Goal: Transaction & Acquisition: Purchase product/service

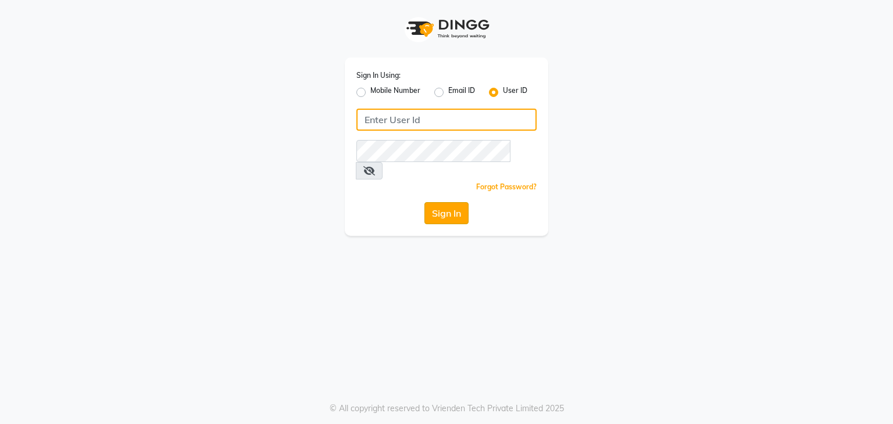
type input "sana"
click at [457, 202] on button "Sign In" at bounding box center [446, 213] width 44 height 22
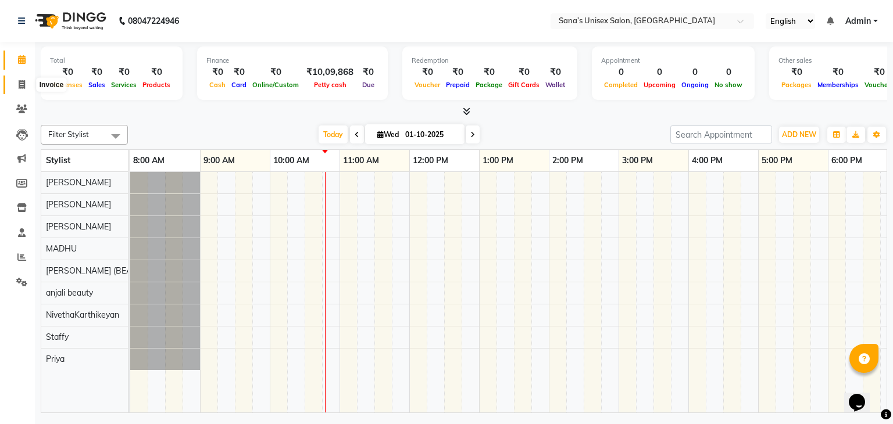
click at [24, 82] on icon at bounding box center [22, 84] width 6 height 9
select select "6091"
select select "service"
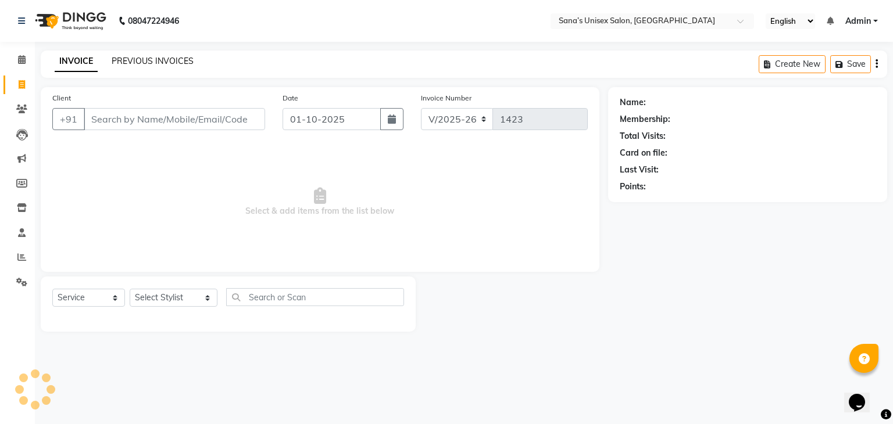
click at [178, 61] on link "PREVIOUS INVOICES" at bounding box center [153, 61] width 82 height 10
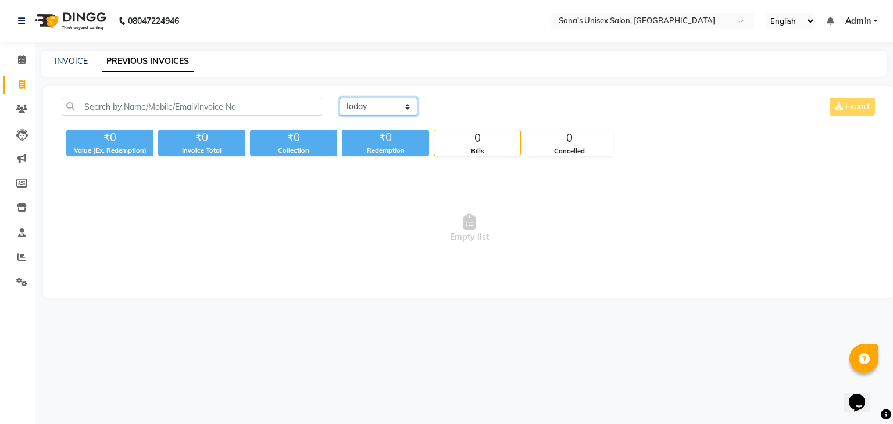
drag, startPoint x: 399, startPoint y: 106, endPoint x: 398, endPoint y: 113, distance: 7.8
click at [399, 106] on select "[DATE] [DATE] Custom Range" at bounding box center [378, 107] width 78 height 18
select select "range"
click at [339, 98] on select "[DATE] [DATE] Custom Range" at bounding box center [378, 107] width 78 height 18
click at [468, 103] on input "01-10-2025" at bounding box center [472, 107] width 81 height 16
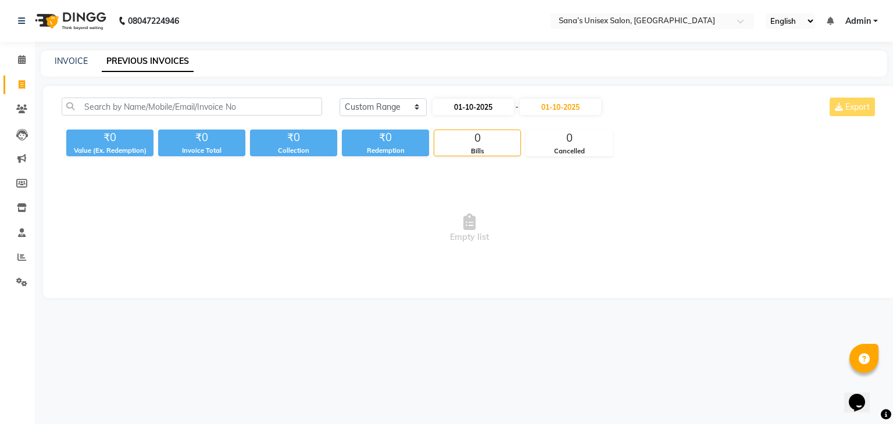
select select "10"
select select "2025"
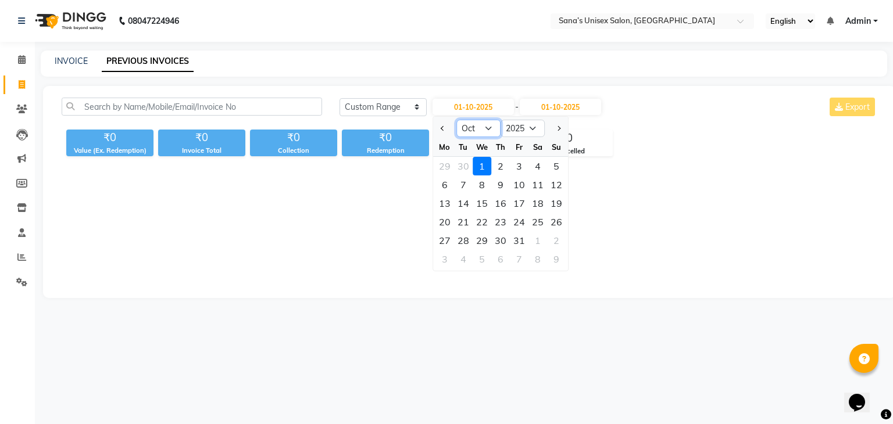
click at [480, 126] on select "Jan Feb Mar Apr May Jun [DATE] Aug Sep Oct Nov Dec" at bounding box center [478, 128] width 44 height 17
click at [456, 120] on select "Jan Feb Mar Apr May Jun [DATE] Aug Sep Oct Nov Dec" at bounding box center [478, 128] width 44 height 17
click at [493, 131] on select "Jan Feb Mar Apr May Jun [DATE] Aug Sep Oct Nov Dec" at bounding box center [478, 128] width 44 height 17
select select "8"
click at [456, 120] on select "Jan Feb Mar Apr May Jun [DATE] Aug Sep Oct Nov Dec" at bounding box center [478, 128] width 44 height 17
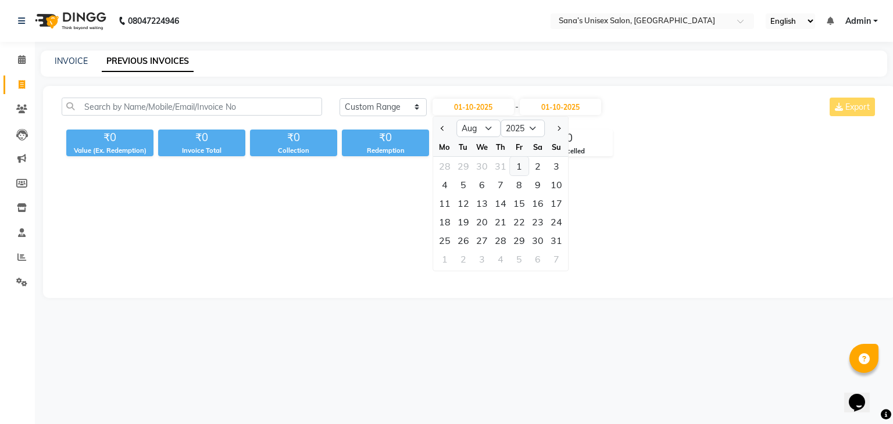
click at [516, 167] on div "1" at bounding box center [519, 166] width 19 height 19
type input "01-08-2025"
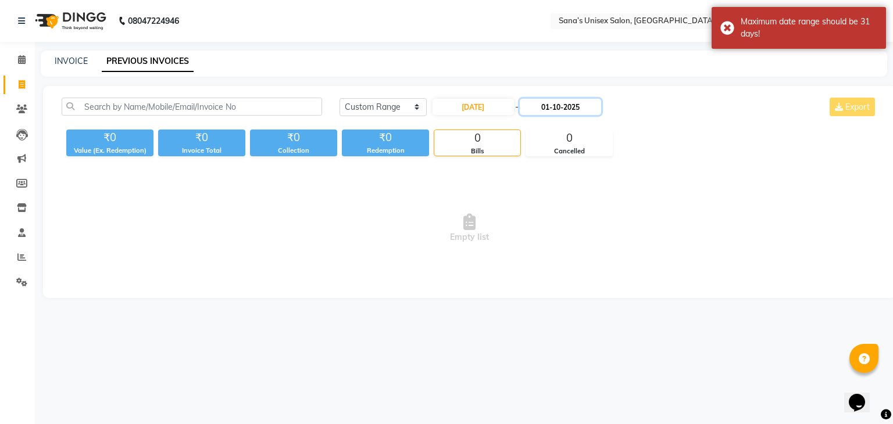
click at [550, 108] on input "01-10-2025" at bounding box center [560, 107] width 81 height 16
select select "10"
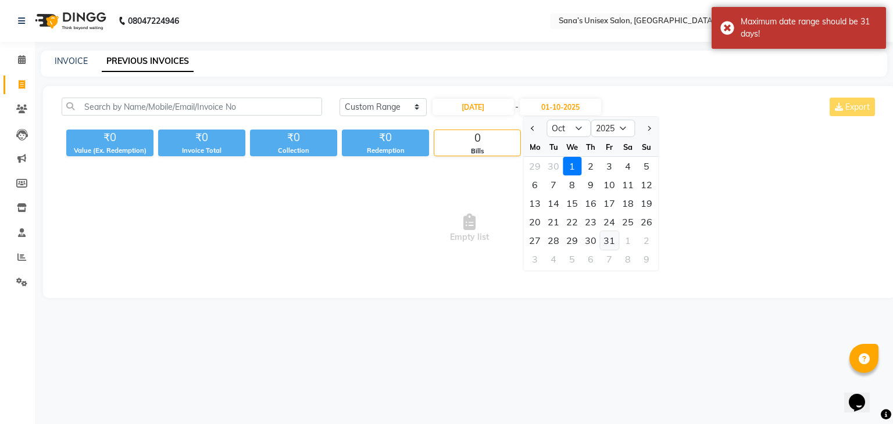
click at [609, 238] on div "31" at bounding box center [609, 240] width 19 height 19
type input "31-10-2025"
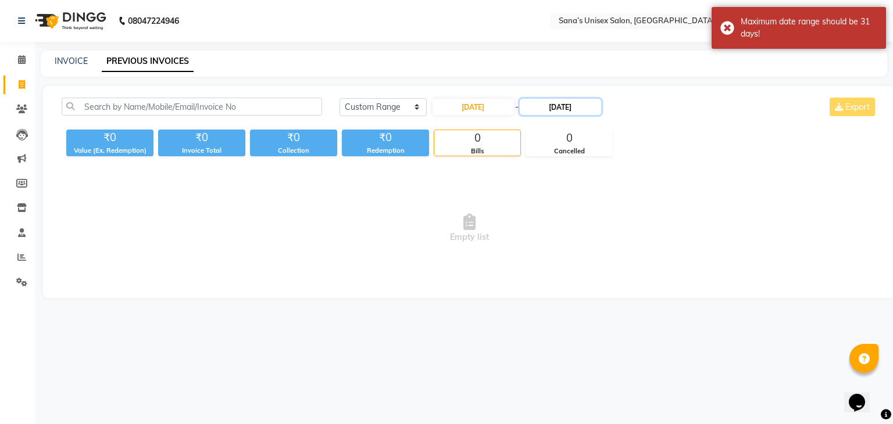
click at [557, 100] on input "31-10-2025" at bounding box center [560, 107] width 81 height 16
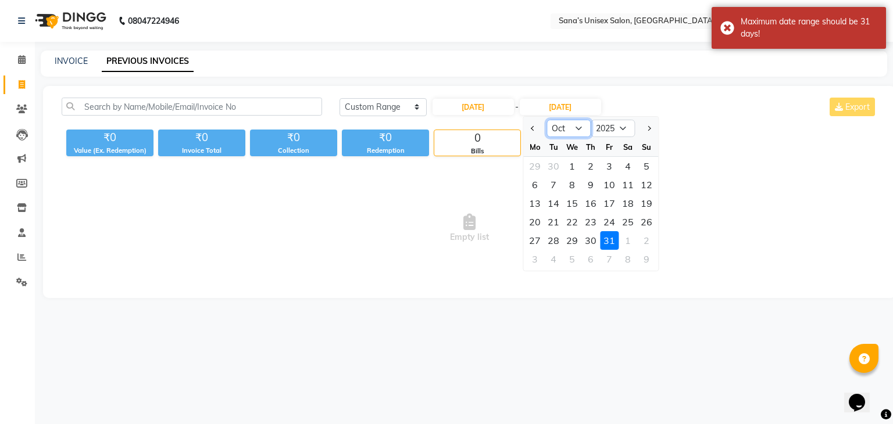
click at [565, 128] on select "Aug Sep Oct Nov Dec" at bounding box center [568, 128] width 44 height 17
select select "8"
click at [546, 120] on select "Aug Sep Oct Nov Dec" at bounding box center [568, 128] width 44 height 17
click at [652, 237] on div "31" at bounding box center [646, 240] width 19 height 19
type input "31-08-2025"
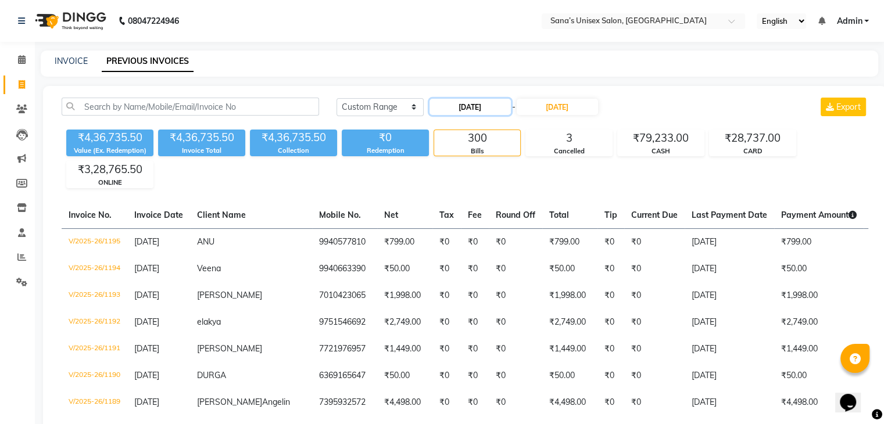
click at [462, 108] on input "01-08-2025" at bounding box center [470, 107] width 81 height 16
select select "8"
select select "2025"
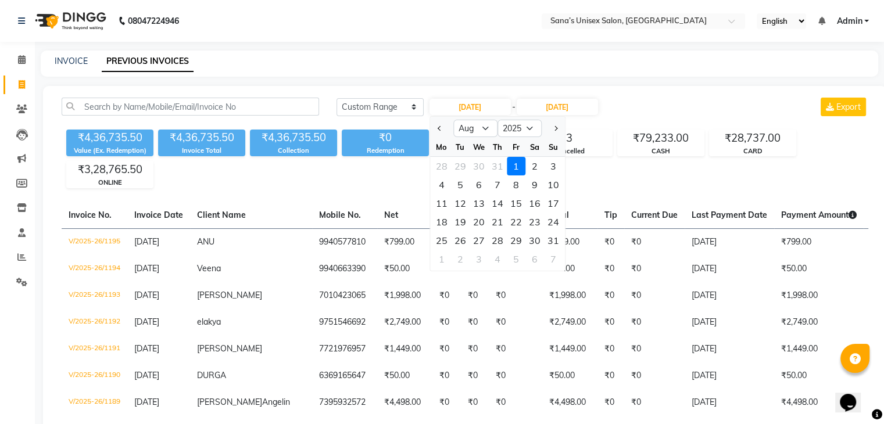
click at [514, 167] on div "1" at bounding box center [516, 166] width 19 height 19
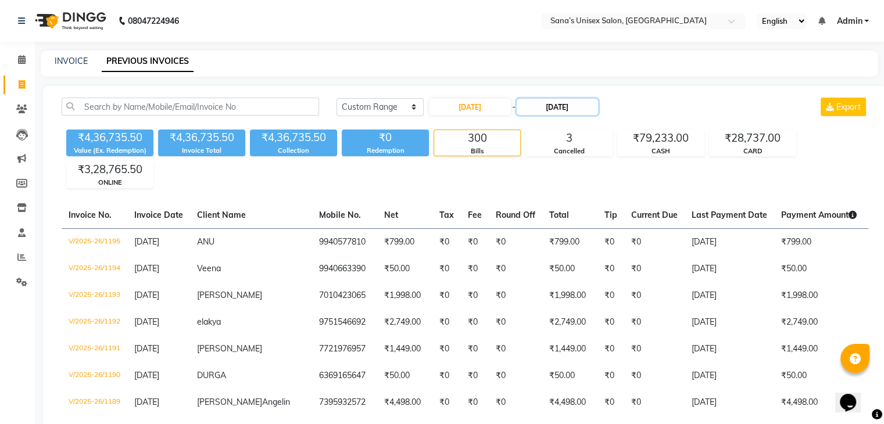
click at [532, 105] on input "31-08-2025" at bounding box center [557, 107] width 81 height 16
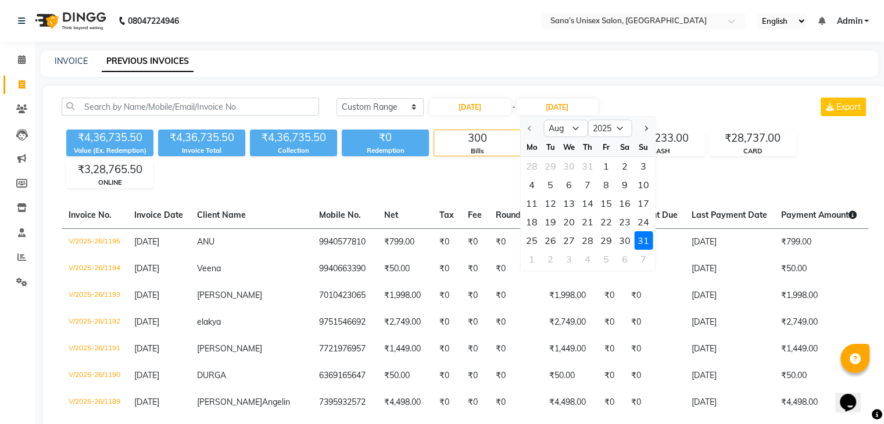
click at [642, 238] on div "31" at bounding box center [643, 240] width 19 height 19
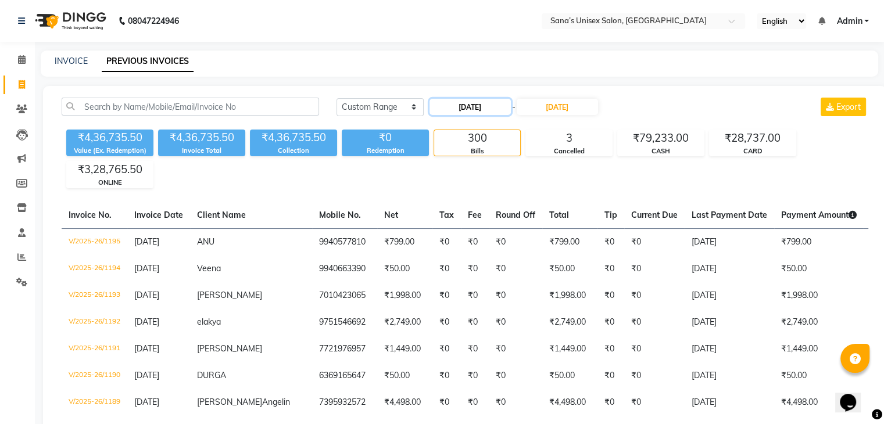
click at [449, 106] on input "01-08-2025" at bounding box center [470, 107] width 81 height 16
select select "8"
select select "2025"
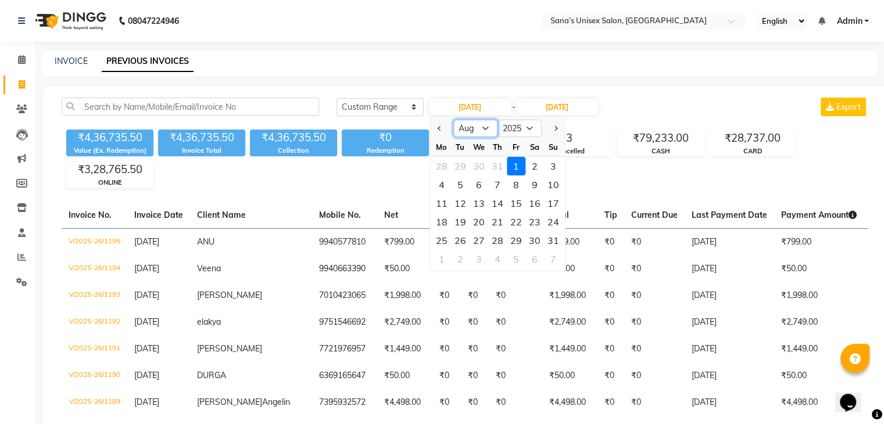
click at [474, 135] on select "Jan Feb Mar Apr May Jun [DATE] Aug Sep Oct Nov Dec" at bounding box center [475, 128] width 44 height 17
select select "9"
click at [453, 120] on select "Jan Feb Mar Apr May Jun [DATE] Aug Sep Oct Nov Dec" at bounding box center [475, 128] width 44 height 17
click at [453, 164] on div "2" at bounding box center [460, 166] width 19 height 19
type input "02-09-2025"
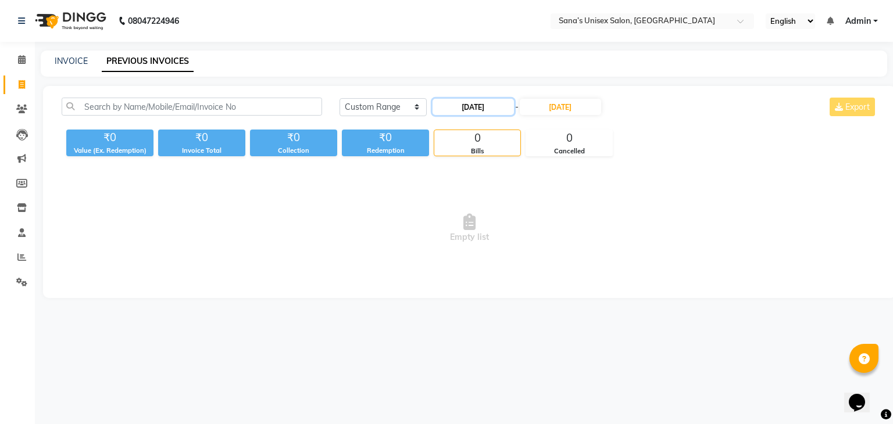
drag, startPoint x: 474, startPoint y: 102, endPoint x: 474, endPoint y: 108, distance: 6.4
click at [474, 102] on input "02-09-2025" at bounding box center [472, 107] width 81 height 16
select select "9"
select select "2025"
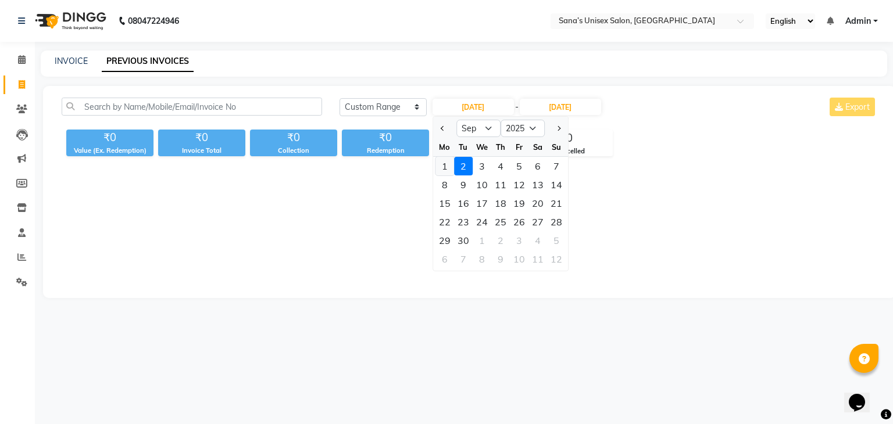
click at [448, 169] on div "1" at bounding box center [444, 166] width 19 height 19
type input "01-09-2025"
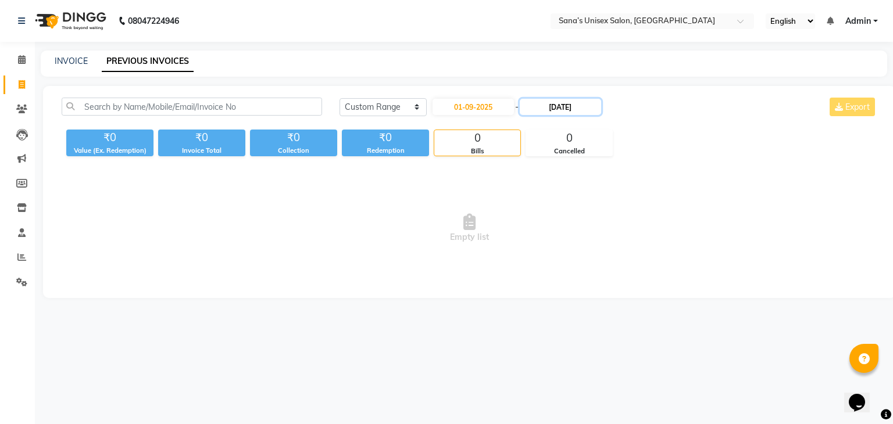
click at [546, 104] on input "31-08-2025" at bounding box center [560, 107] width 81 height 16
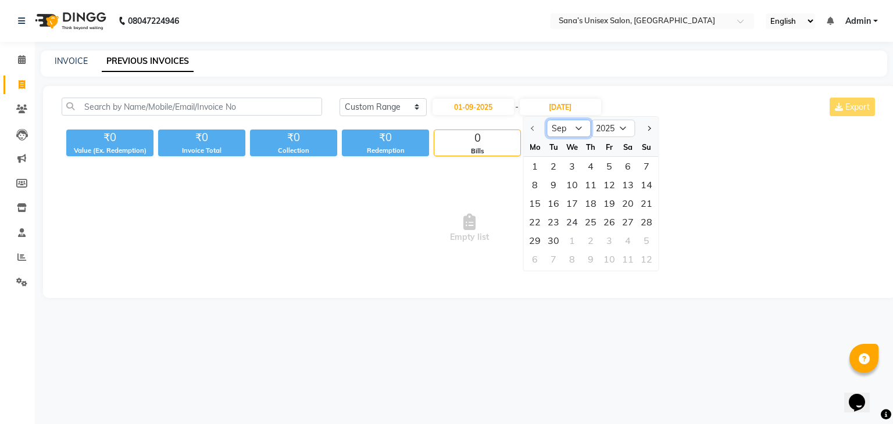
click at [569, 128] on select "Sep Oct Nov Dec" at bounding box center [568, 128] width 44 height 17
click at [569, 129] on select "Sep Oct Nov Dec" at bounding box center [568, 128] width 44 height 17
click at [558, 242] on div "30" at bounding box center [553, 240] width 19 height 19
type input "30-09-2025"
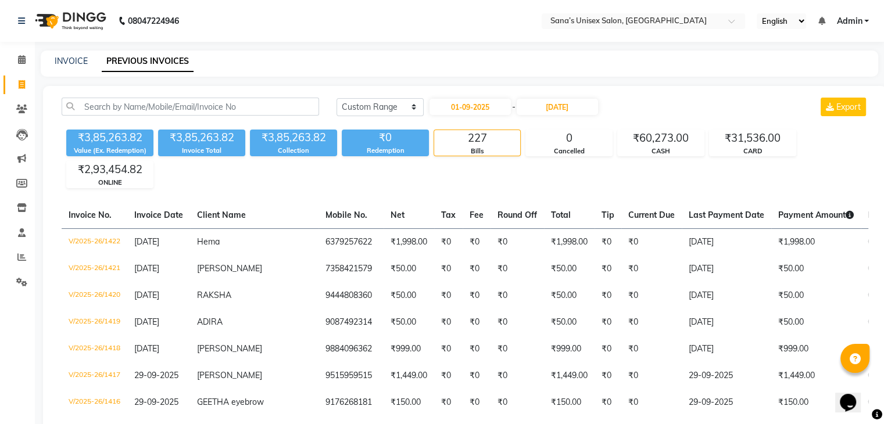
click at [373, 116] on div "Today Yesterday Custom Range 01-09-2025 - 30-09-2025" at bounding box center [468, 107] width 263 height 19
click at [372, 102] on select "[DATE] [DATE] Custom Range" at bounding box center [380, 107] width 87 height 18
click at [337, 98] on select "[DATE] [DATE] Custom Range" at bounding box center [380, 107] width 87 height 18
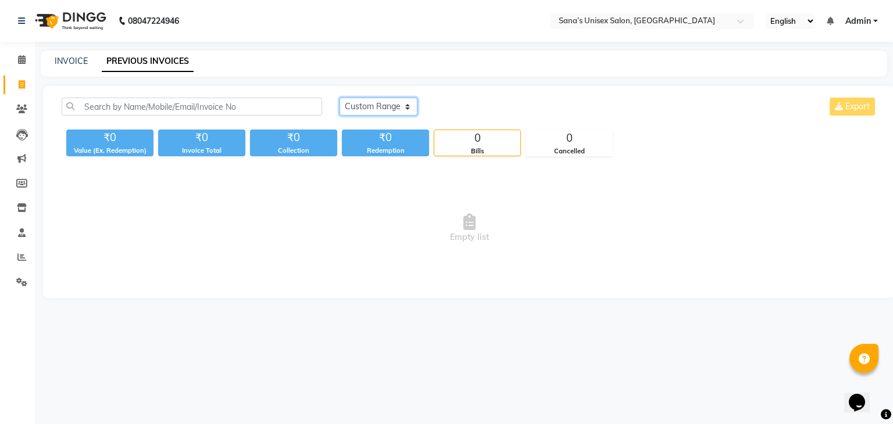
click at [340, 108] on select "[DATE] [DATE] Custom Range" at bounding box center [378, 107] width 78 height 18
select select "range"
click at [339, 98] on select "[DATE] [DATE] Custom Range" at bounding box center [378, 107] width 78 height 18
click at [382, 113] on select "[DATE] [DATE] Custom Range" at bounding box center [382, 107] width 87 height 18
click at [177, 116] on div "Today Yesterday Custom Range 01-10-2025 - 01-10-2025 Export" at bounding box center [469, 111] width 833 height 27
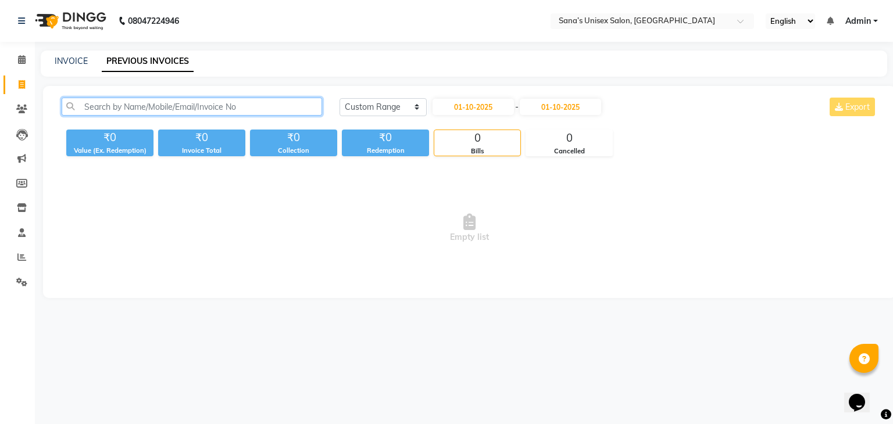
click at [177, 111] on input "text" at bounding box center [192, 107] width 260 height 18
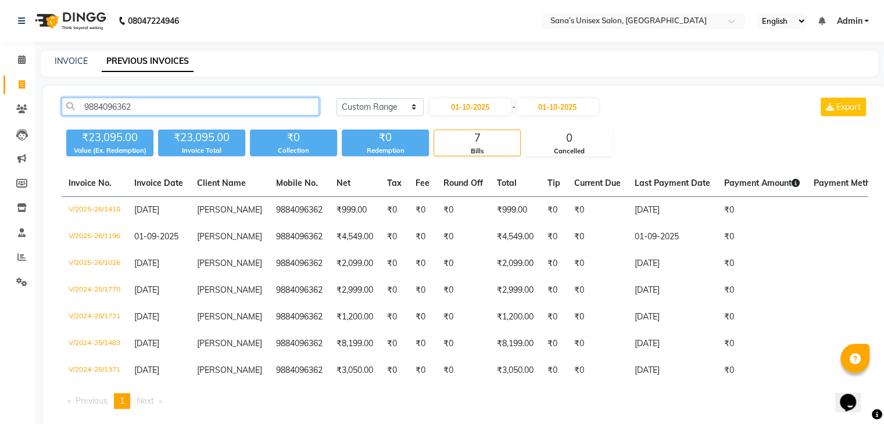
type input "9884096362"
click at [78, 61] on link "INVOICE" at bounding box center [71, 61] width 33 height 10
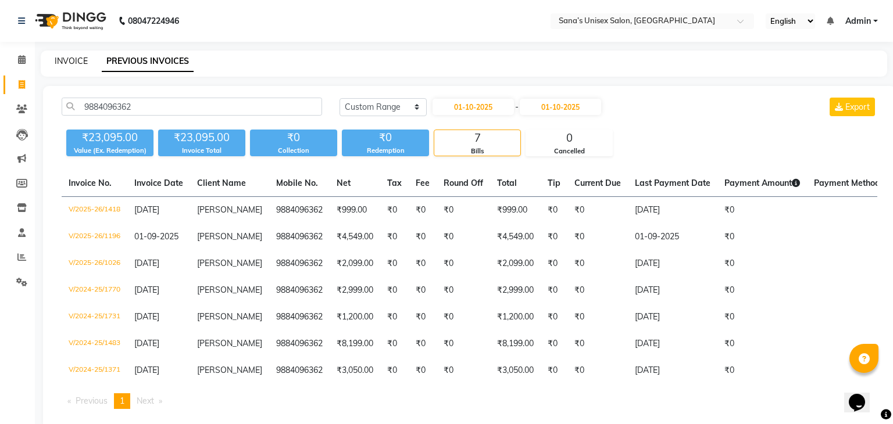
select select "6091"
select select "service"
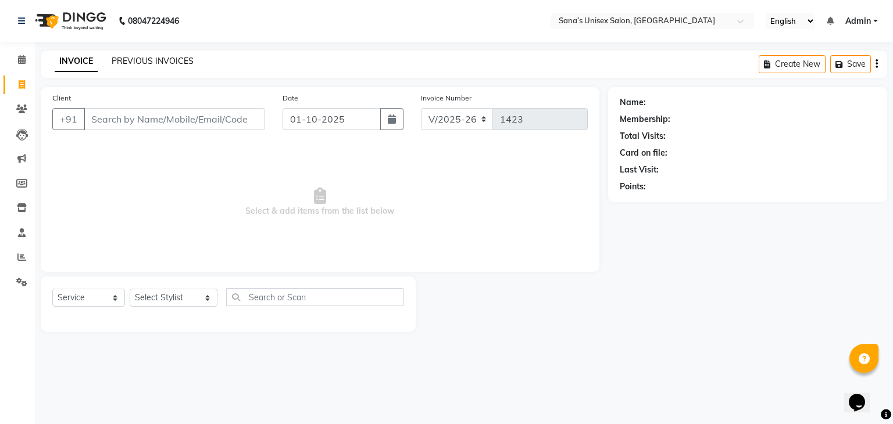
click at [133, 65] on link "PREVIOUS INVOICES" at bounding box center [153, 61] width 82 height 10
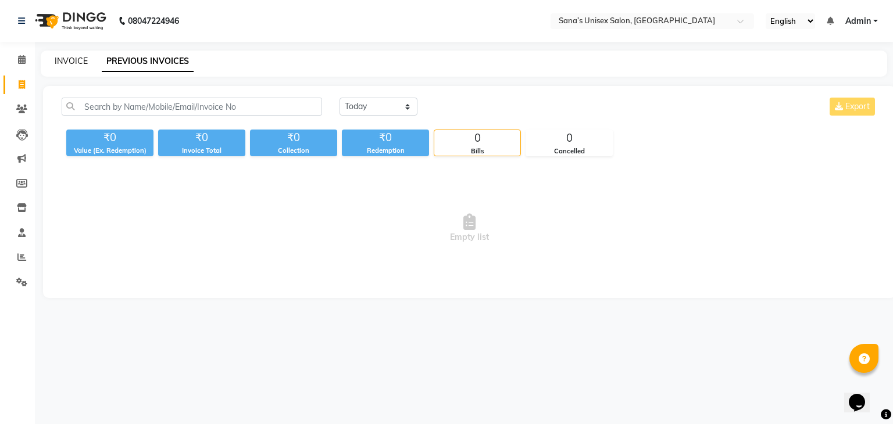
click at [68, 61] on link "INVOICE" at bounding box center [71, 61] width 33 height 10
select select "6091"
select select "service"
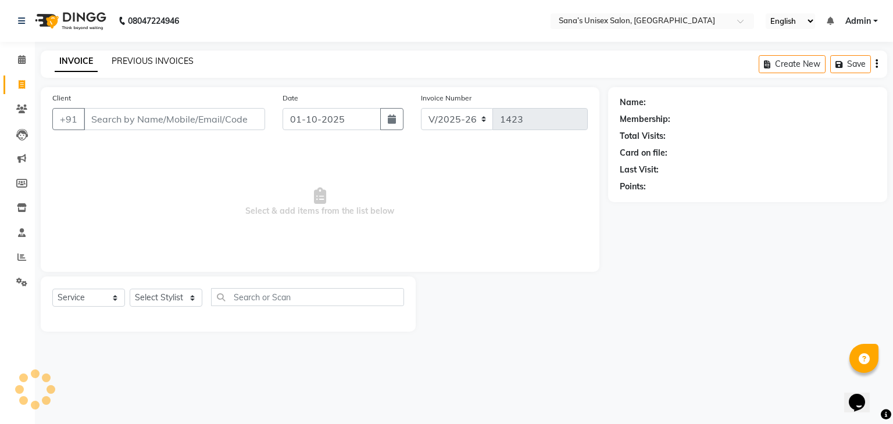
click at [130, 61] on link "PREVIOUS INVOICES" at bounding box center [153, 61] width 82 height 10
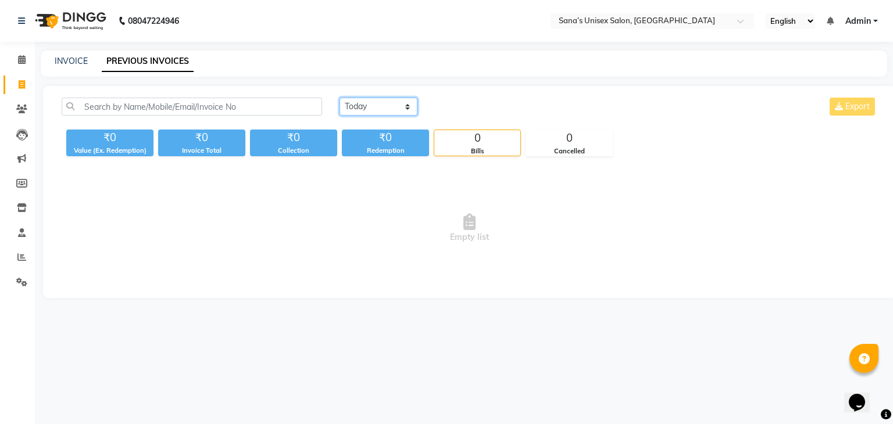
click at [384, 102] on select "[DATE] [DATE] Custom Range" at bounding box center [378, 107] width 78 height 18
drag, startPoint x: 384, startPoint y: 102, endPoint x: 380, endPoint y: 109, distance: 8.1
click at [384, 102] on select "[DATE] [DATE] Custom Range" at bounding box center [378, 107] width 78 height 18
click at [473, 109] on div "Today Yesterday Custom Range Export" at bounding box center [608, 107] width 538 height 18
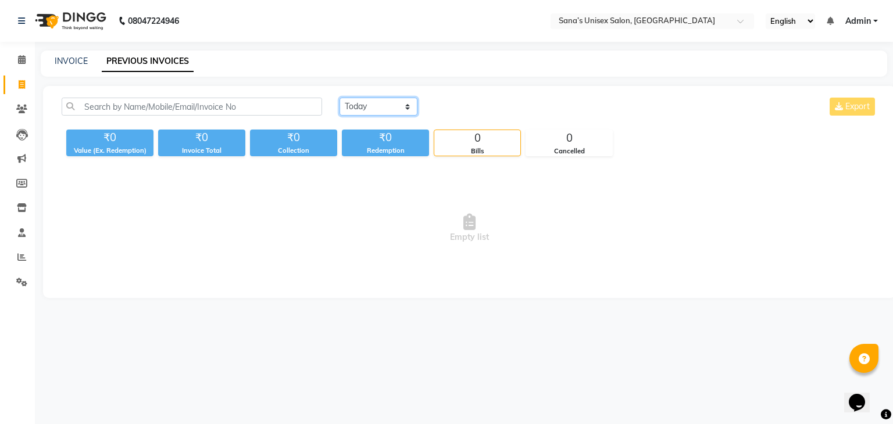
click at [349, 104] on select "[DATE] [DATE] Custom Range" at bounding box center [378, 107] width 78 height 18
click at [359, 109] on select "[DATE] [DATE] Custom Range" at bounding box center [378, 107] width 78 height 18
click at [360, 109] on select "[DATE] [DATE] Custom Range" at bounding box center [378, 107] width 78 height 18
drag, startPoint x: 353, startPoint y: 111, endPoint x: 345, endPoint y: 108, distance: 8.9
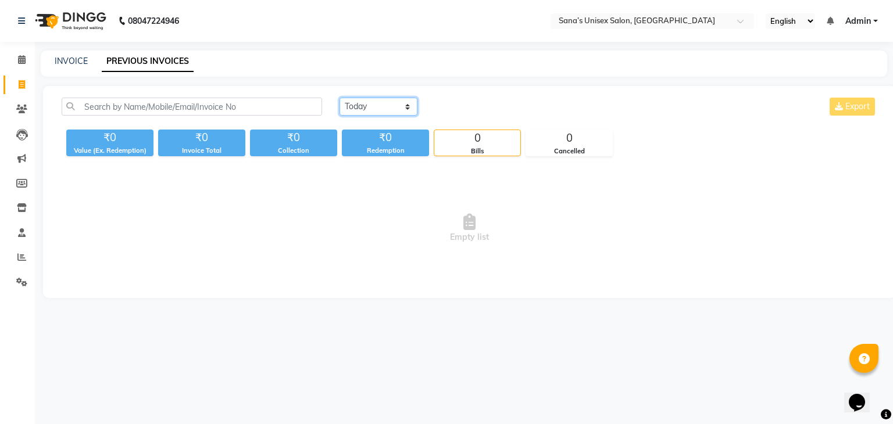
click at [353, 110] on select "[DATE] [DATE] Custom Range" at bounding box center [378, 107] width 78 height 18
click at [77, 66] on link "INVOICE" at bounding box center [71, 61] width 33 height 10
select select "service"
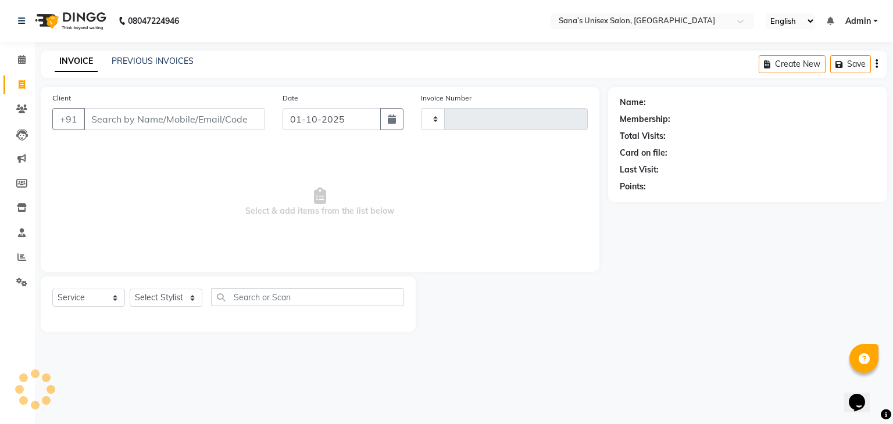
type input "1423"
select select "6091"
click at [121, 63] on link "PREVIOUS INVOICES" at bounding box center [153, 61] width 82 height 10
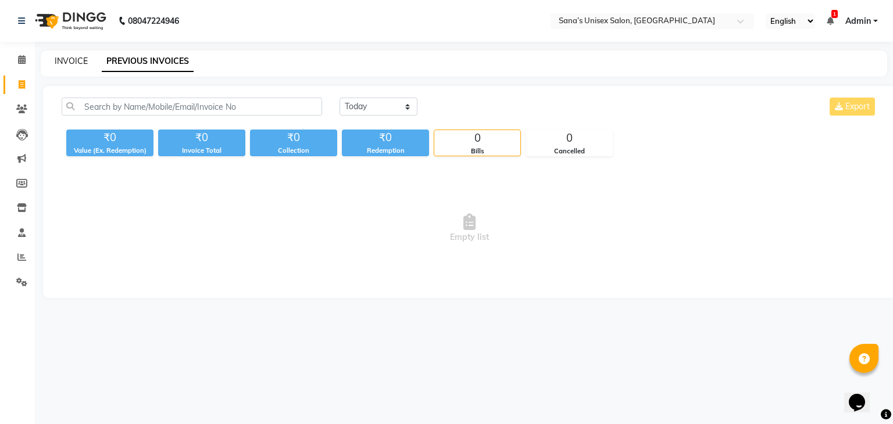
click at [67, 61] on link "INVOICE" at bounding box center [71, 61] width 33 height 10
select select "service"
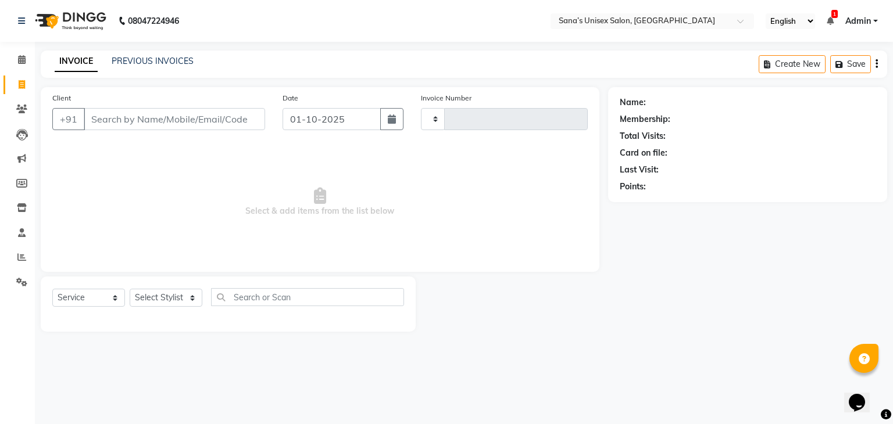
type input "1423"
select select "6091"
click at [122, 55] on div "PREVIOUS INVOICES" at bounding box center [153, 61] width 82 height 12
click at [144, 61] on link "PREVIOUS INVOICES" at bounding box center [153, 61] width 82 height 10
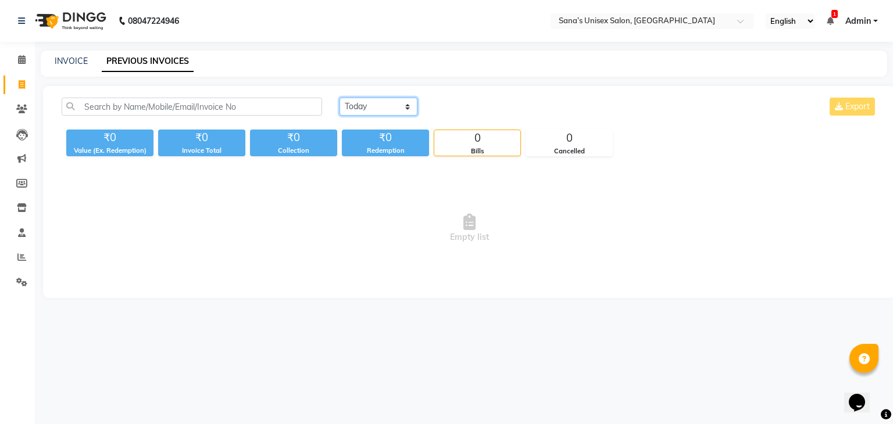
click at [359, 101] on select "[DATE] [DATE] Custom Range" at bounding box center [378, 107] width 78 height 18
click at [339, 98] on select "[DATE] [DATE] Custom Range" at bounding box center [378, 107] width 78 height 18
click at [410, 110] on select "[DATE] [DATE] Custom Range" at bounding box center [382, 107] width 87 height 18
select select "[DATE]"
click at [339, 98] on select "[DATE] [DATE] Custom Range" at bounding box center [382, 107] width 87 height 18
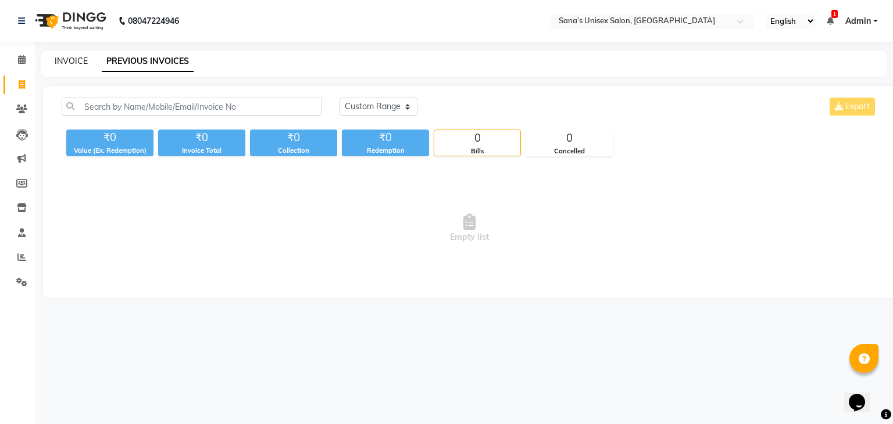
click at [63, 62] on link "INVOICE" at bounding box center [71, 61] width 33 height 10
select select "service"
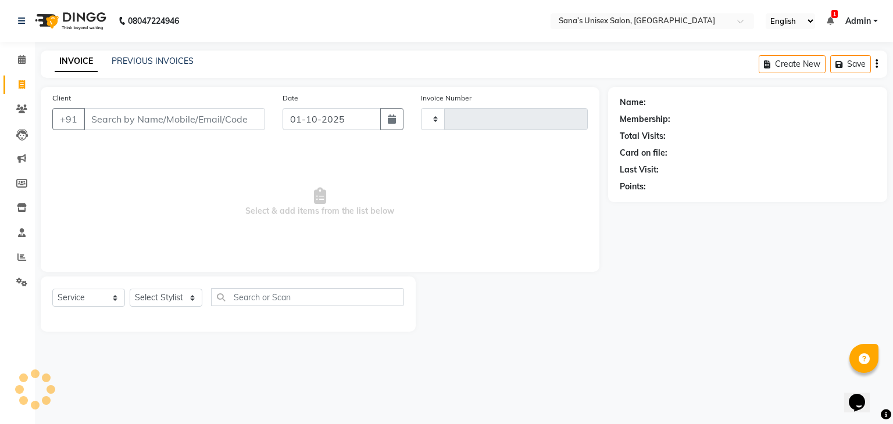
type input "1423"
select select "6091"
click at [178, 303] on select "Select Stylist anjali beauty MADHU MUTHU MARI (BEAUTY THERAPIST) NANDHINI Nivet…" at bounding box center [174, 298] width 88 height 18
select select "45605"
click at [130, 289] on select "Select Stylist anjali beauty MADHU MUTHU MARI (BEAUTY THERAPIST) NANDHINI Nivet…" at bounding box center [174, 298] width 88 height 18
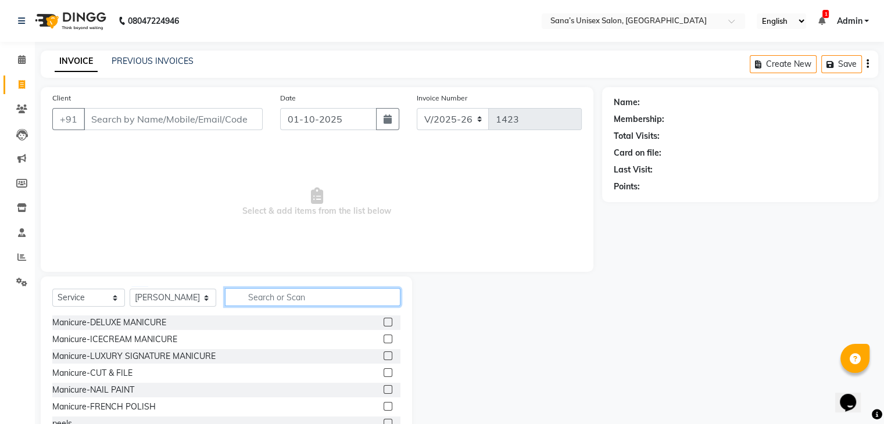
click at [254, 294] on input "text" at bounding box center [312, 297] width 175 height 18
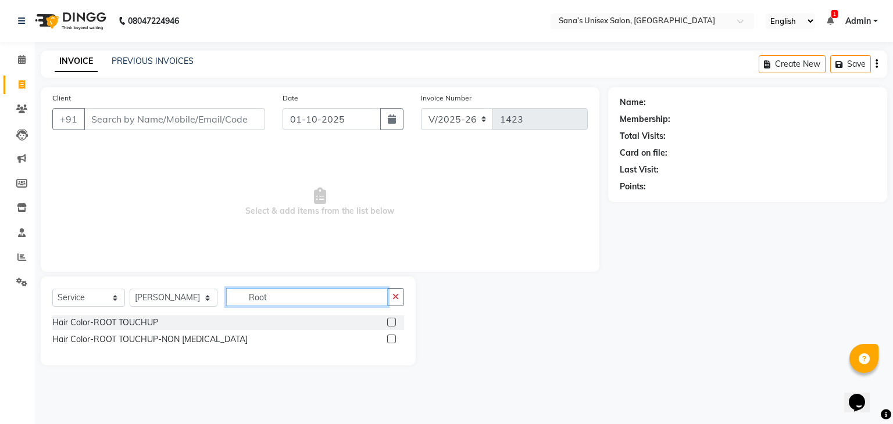
type input "Root"
click at [388, 343] on label at bounding box center [391, 339] width 9 height 9
click at [388, 343] on input "checkbox" at bounding box center [391, 340] width 8 height 8
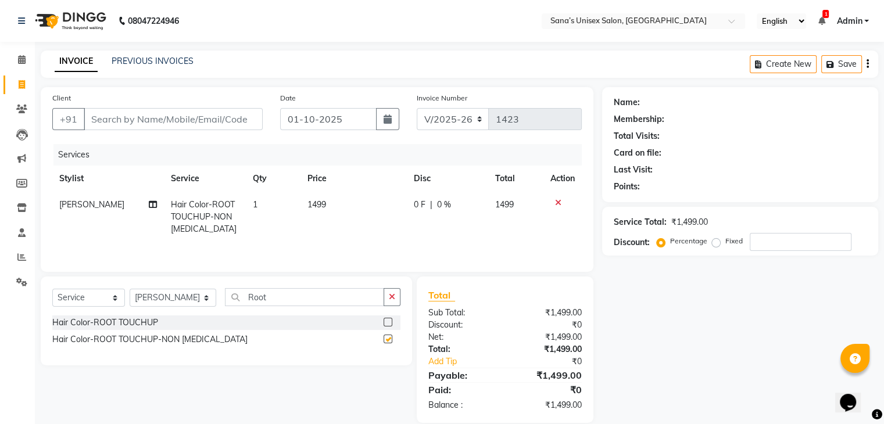
checkbox input "false"
click at [322, 208] on span "1499" at bounding box center [316, 204] width 19 height 10
select select "45605"
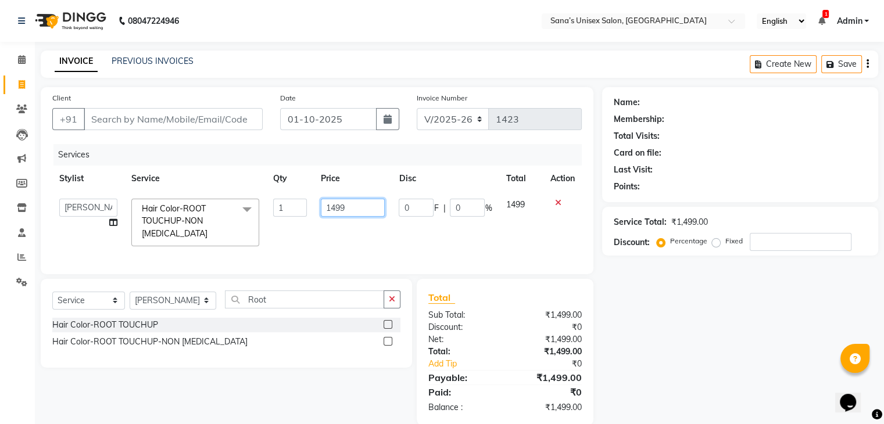
drag, startPoint x: 352, startPoint y: 212, endPoint x: 254, endPoint y: 224, distance: 99.0
click at [254, 224] on tr "anjali beauty MADHU MUTHU MARI (BEAUTY THERAPIST) NANDHINI NivethaKarthikeyan P…" at bounding box center [316, 223] width 529 height 62
type input "1999"
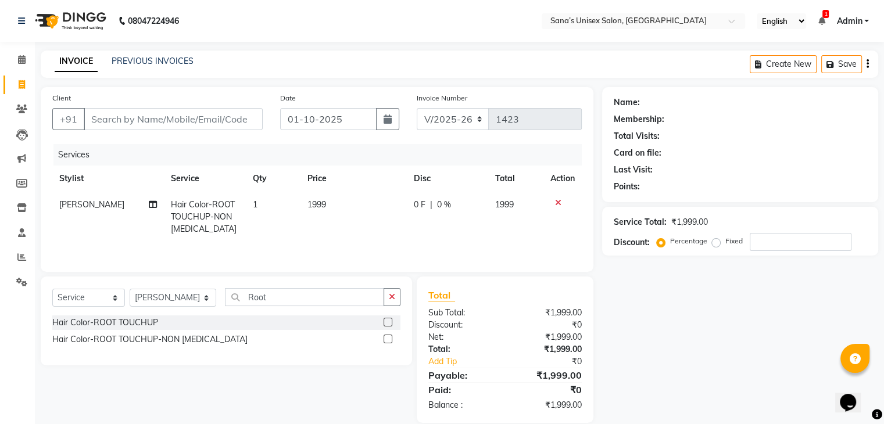
click at [346, 245] on div "Services Stylist Service Qty Price Disc Total Action NANDHINI Hair Color-ROOT T…" at bounding box center [316, 202] width 529 height 116
click at [430, 201] on span "|" at bounding box center [431, 205] width 2 height 12
select select "45605"
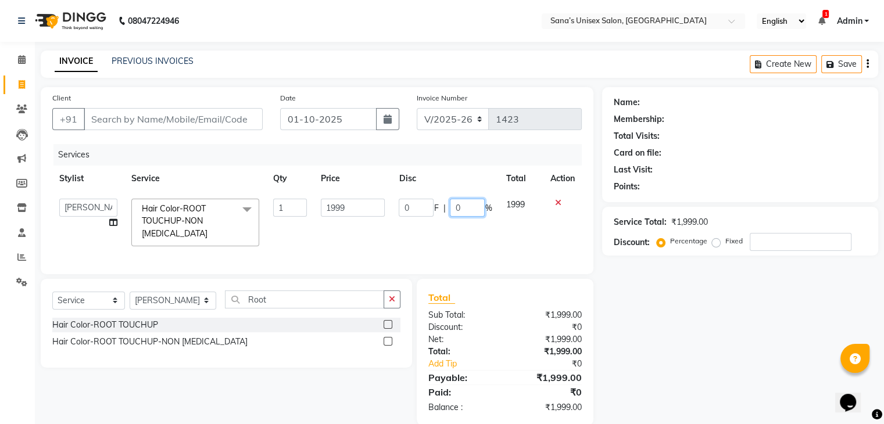
drag, startPoint x: 463, startPoint y: 205, endPoint x: 401, endPoint y: 217, distance: 62.9
click at [401, 217] on td "0 F | 0 %" at bounding box center [445, 223] width 107 height 62
type input "40"
click at [438, 223] on td "0 F | 40 %" at bounding box center [445, 223] width 107 height 62
select select "45605"
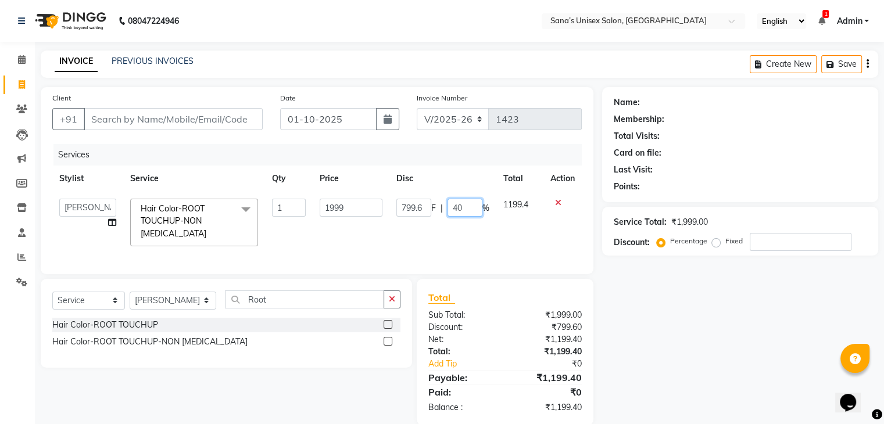
click at [471, 210] on input "40" at bounding box center [465, 208] width 35 height 18
type input "4"
type input "20"
click at [527, 246] on div "Services Stylist Service Qty Price Disc Total Action anjali beauty MADHU MUTHU …" at bounding box center [316, 203] width 529 height 119
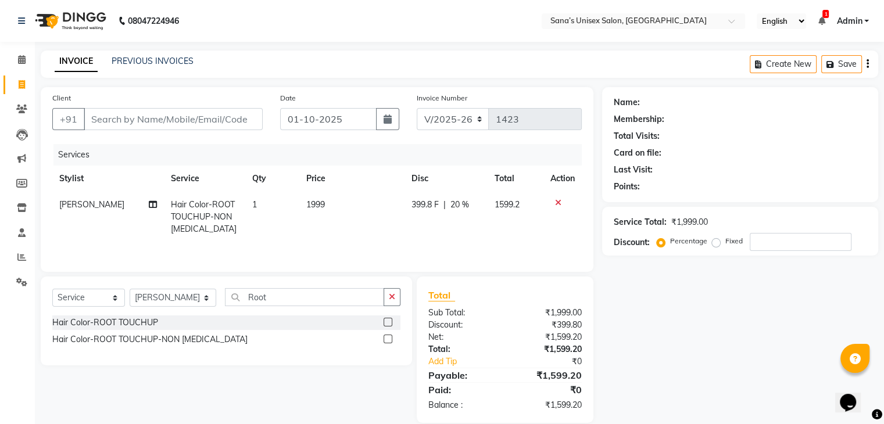
click at [465, 205] on span "20 %" at bounding box center [459, 205] width 19 height 12
select select "45605"
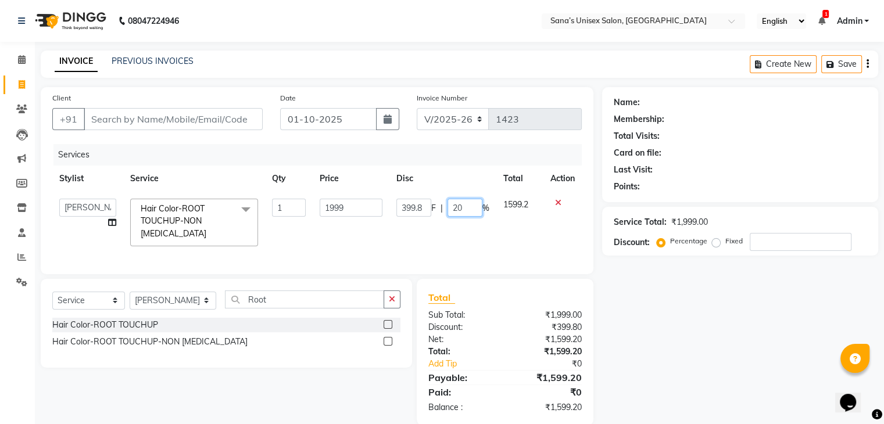
click at [463, 205] on input "20" at bounding box center [465, 208] width 35 height 18
type input "25"
click at [461, 238] on td "399.8 F | 25 %" at bounding box center [442, 223] width 107 height 62
select select "45605"
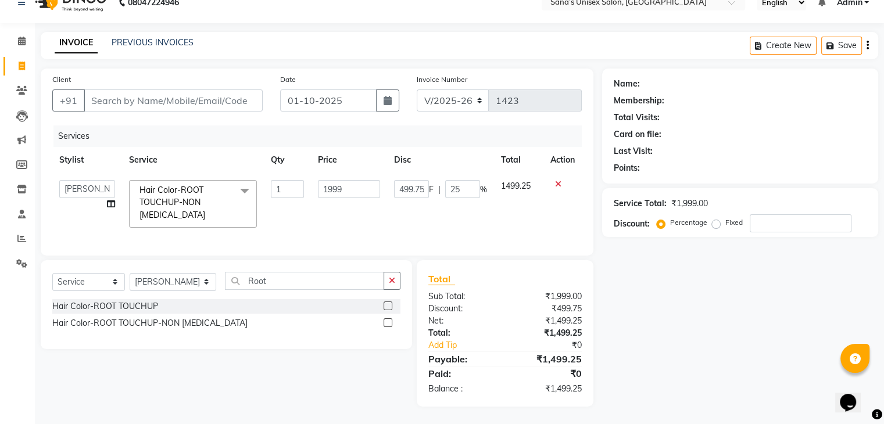
scroll to position [28, 0]
click at [391, 275] on button "button" at bounding box center [392, 281] width 17 height 18
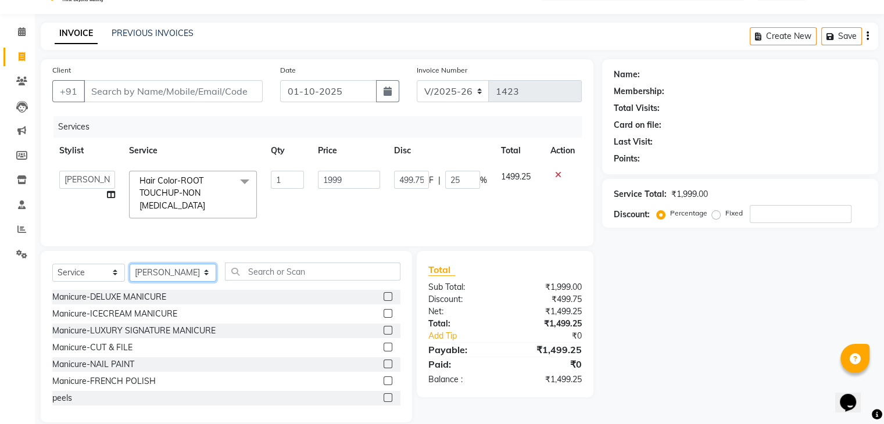
click at [159, 279] on select "Select Stylist anjali beauty MADHU MUTHU MARI (BEAUTY THERAPIST) NANDHINI Nivet…" at bounding box center [173, 273] width 87 height 18
click at [270, 281] on input "text" at bounding box center [312, 272] width 175 height 18
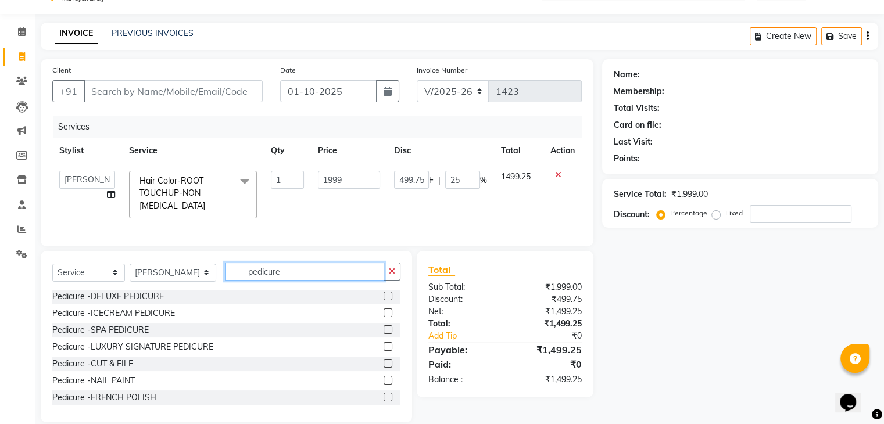
scroll to position [0, 0]
type input "pedicure"
click at [384, 338] on div at bounding box center [388, 332] width 8 height 12
click at [384, 335] on label at bounding box center [388, 330] width 9 height 9
click at [384, 335] on input "checkbox" at bounding box center [388, 331] width 8 height 8
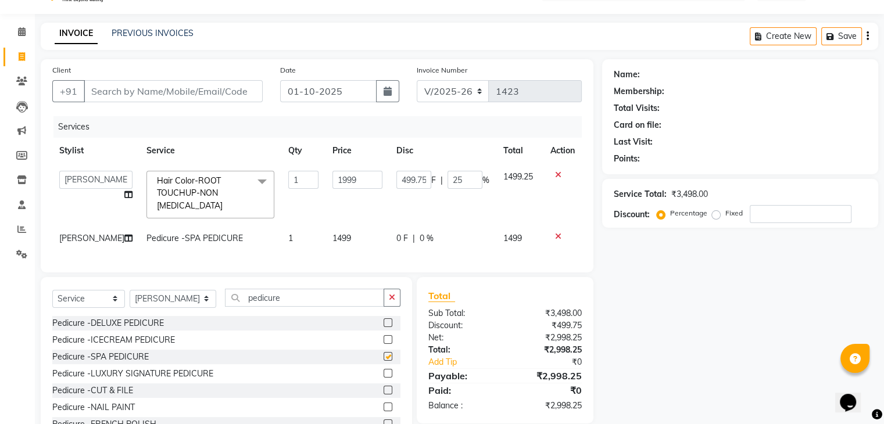
checkbox input "false"
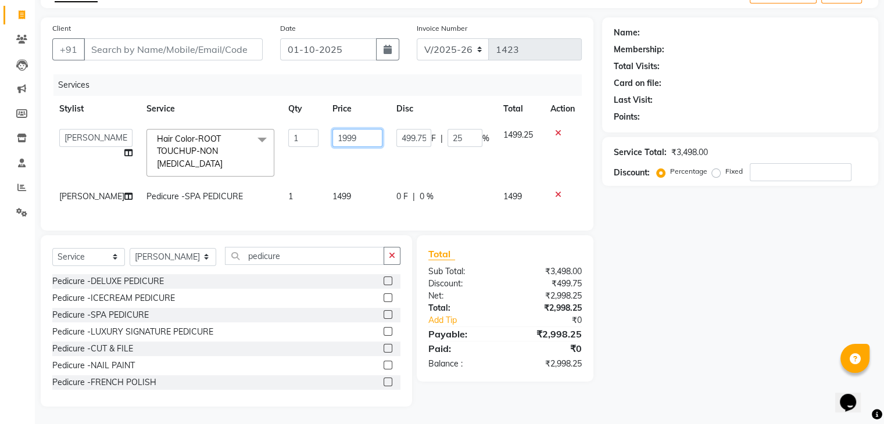
click at [366, 129] on input "1999" at bounding box center [357, 138] width 50 height 18
type input "199"
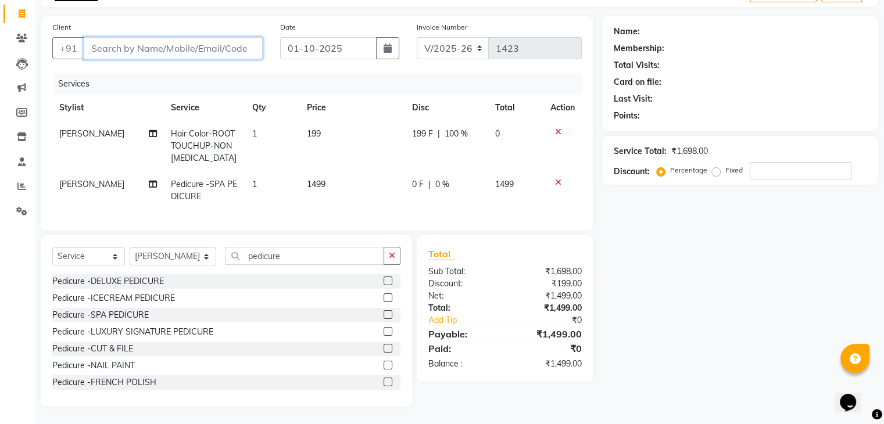
click at [135, 39] on input "Client" at bounding box center [173, 48] width 179 height 22
click at [90, 37] on input "Client" at bounding box center [173, 48] width 179 height 22
type input "9"
type input "0"
type input "9677113700"
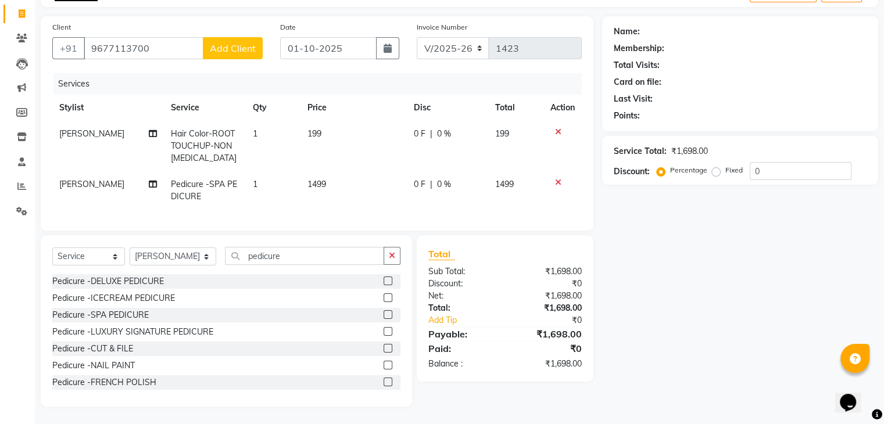
click at [217, 44] on span "Add Client" at bounding box center [233, 48] width 46 height 12
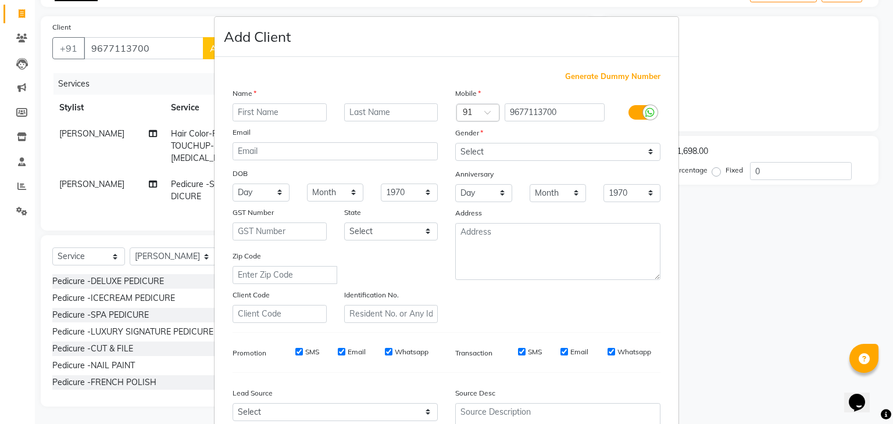
click at [261, 108] on input "text" at bounding box center [279, 112] width 94 height 18
type input "h"
type input "Anu"
click at [485, 156] on select "Select Male Female Other Prefer Not To Say" at bounding box center [557, 152] width 205 height 18
select select "female"
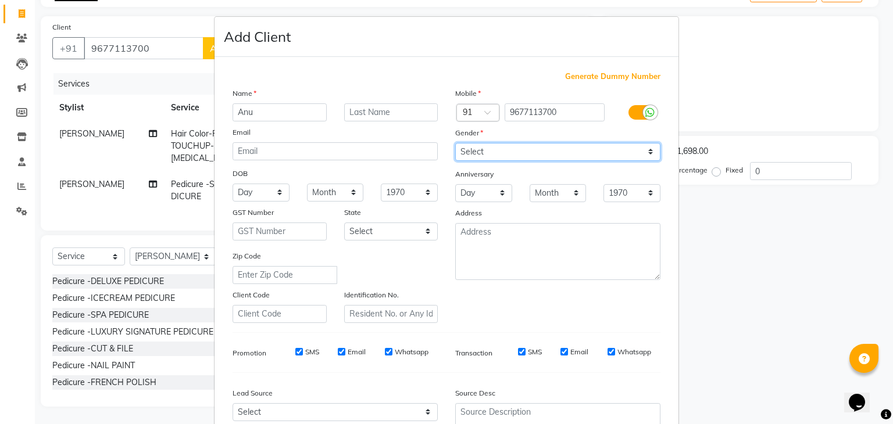
click at [455, 144] on select "Select Male Female Other Prefer Not To Say" at bounding box center [557, 152] width 205 height 18
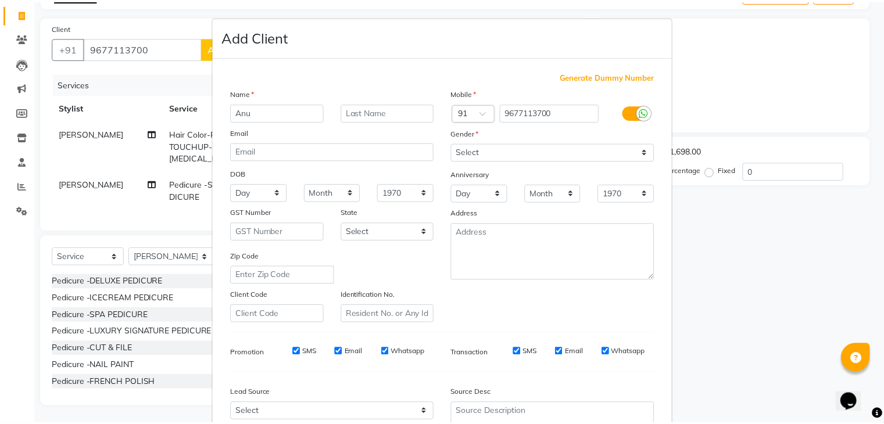
scroll to position [118, 0]
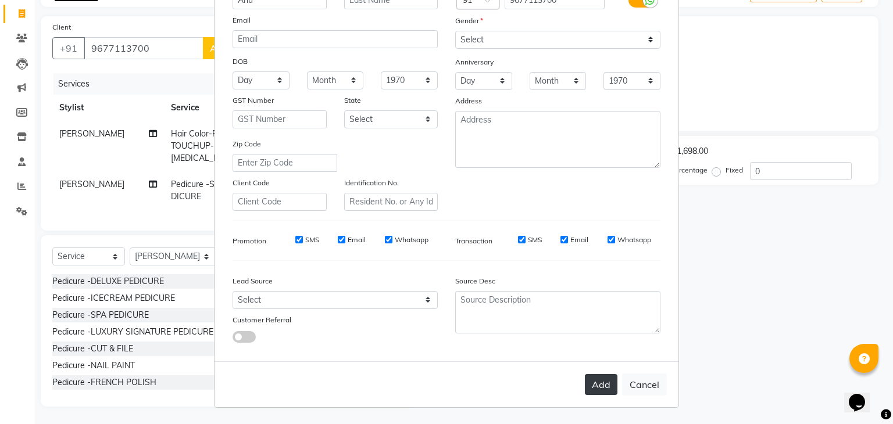
click at [603, 389] on button "Add" at bounding box center [601, 384] width 33 height 21
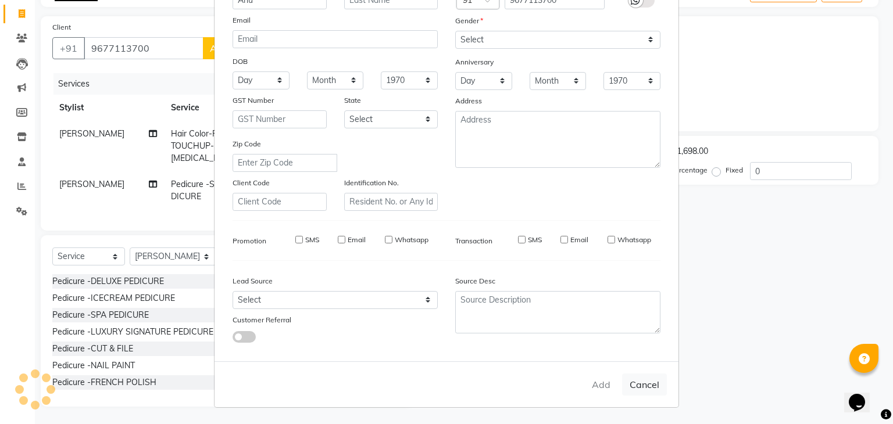
select select
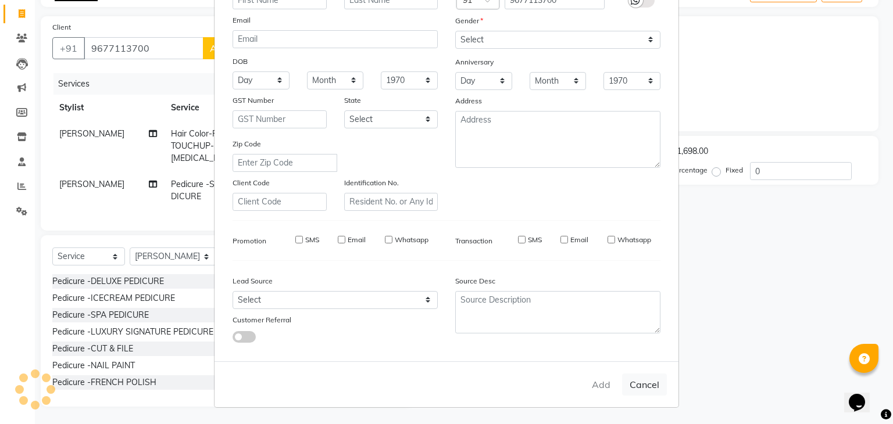
select select
checkbox input "false"
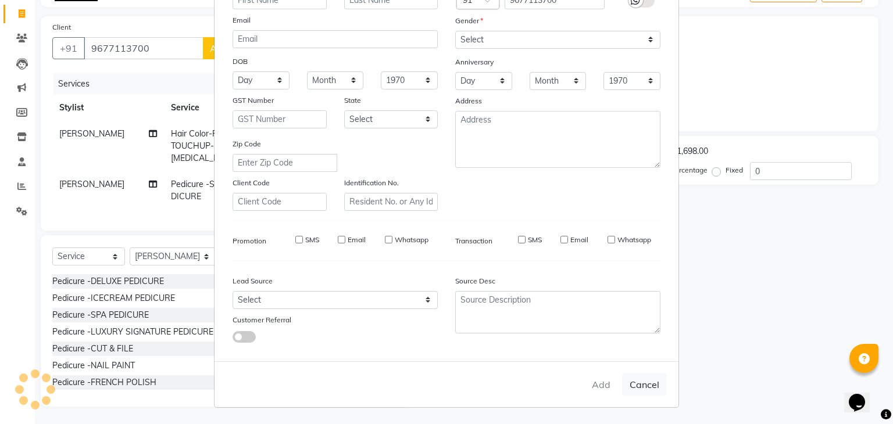
checkbox input "false"
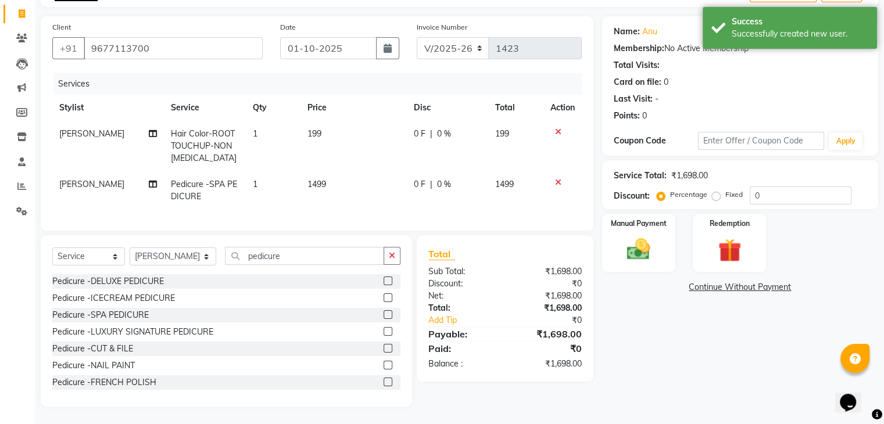
scroll to position [0, 0]
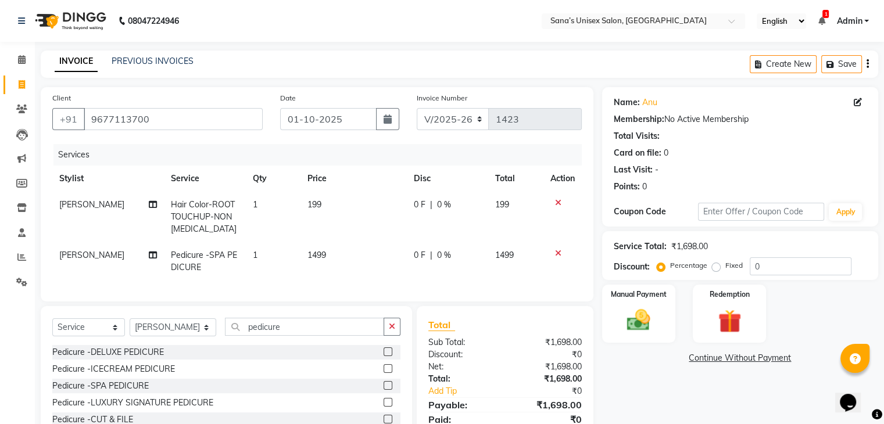
click at [323, 199] on td "199" at bounding box center [353, 217] width 106 height 51
select select "45605"
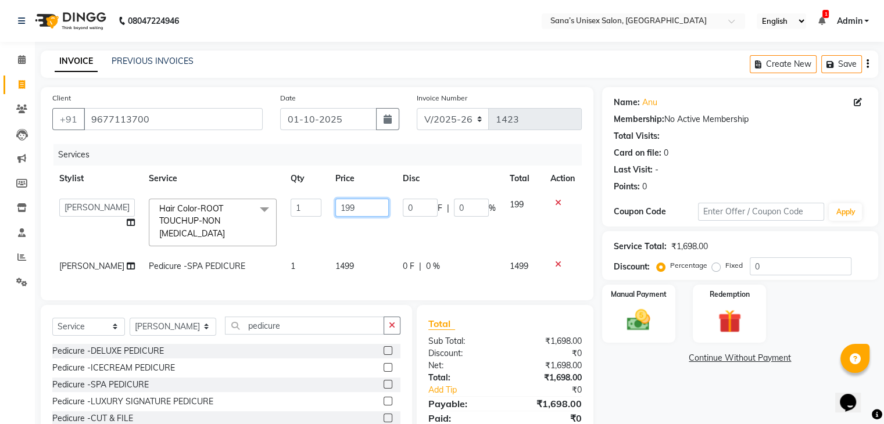
drag, startPoint x: 360, startPoint y: 212, endPoint x: 300, endPoint y: 223, distance: 61.3
click at [328, 219] on td "199" at bounding box center [361, 223] width 67 height 62
type input "1500"
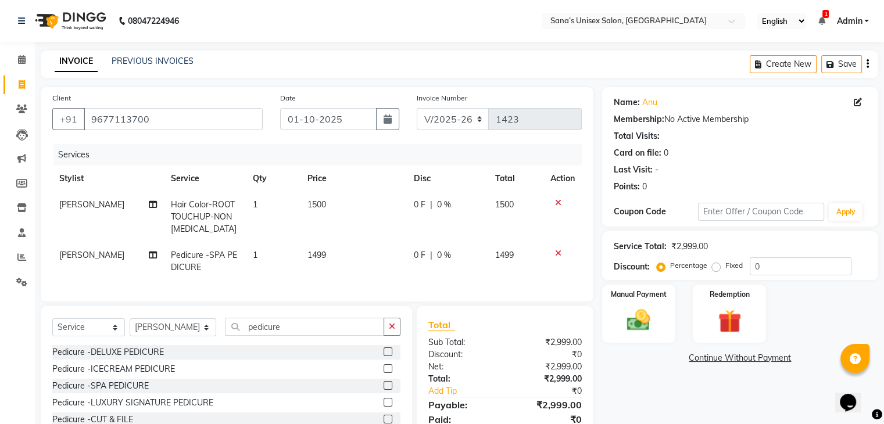
click at [292, 141] on div "Client +91 9677113700 Date 01-10-2025 Invoice Number V/2025 V/2025-26 1423 Serv…" at bounding box center [317, 194] width 553 height 214
click at [656, 307] on img at bounding box center [638, 321] width 39 height 28
click at [756, 356] on span "CARD" at bounding box center [750, 358] width 25 height 13
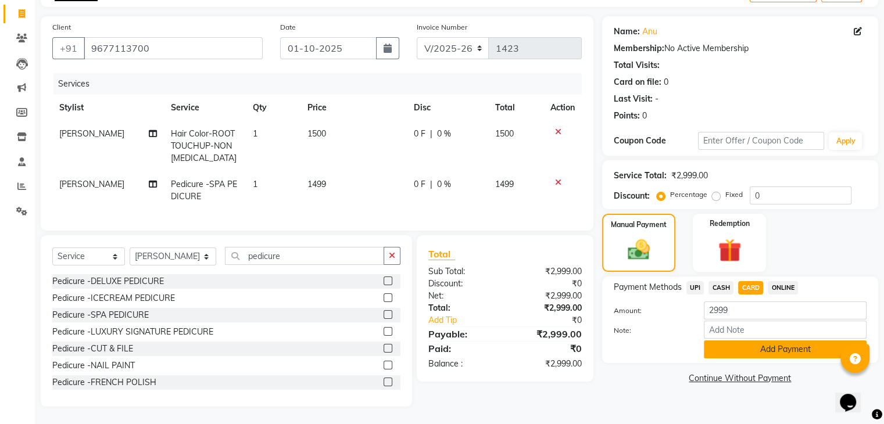
click at [767, 341] on button "Add Payment" at bounding box center [785, 350] width 163 height 18
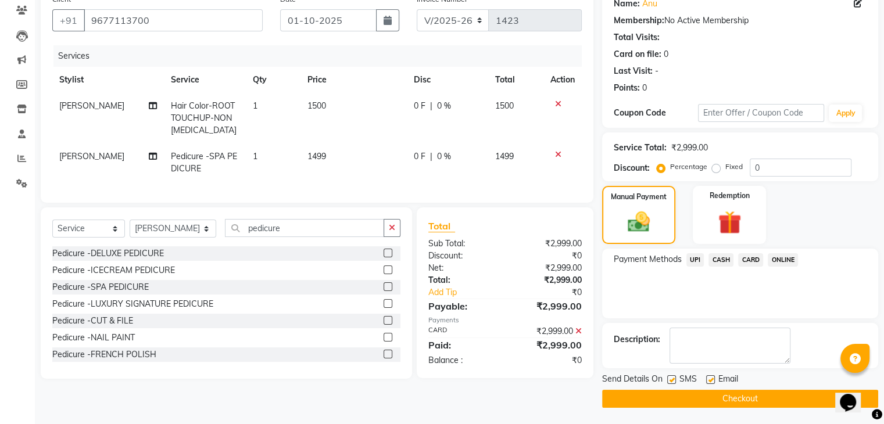
scroll to position [99, 0]
click at [761, 400] on button "Checkout" at bounding box center [740, 398] width 276 height 18
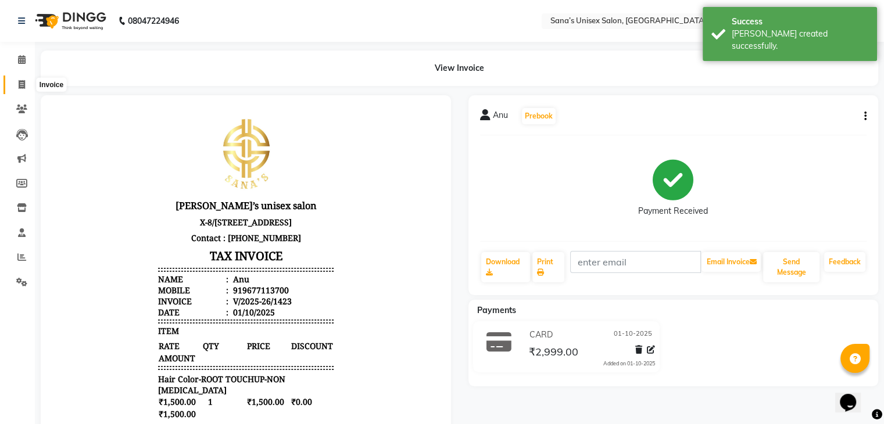
click at [20, 85] on icon at bounding box center [22, 84] width 6 height 9
select select "service"
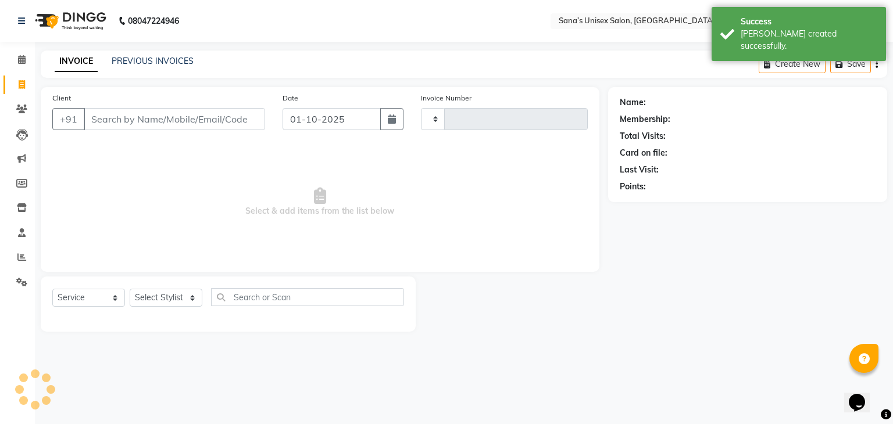
type input "1424"
select select "6091"
click at [135, 62] on link "PREVIOUS INVOICES" at bounding box center [153, 61] width 82 height 10
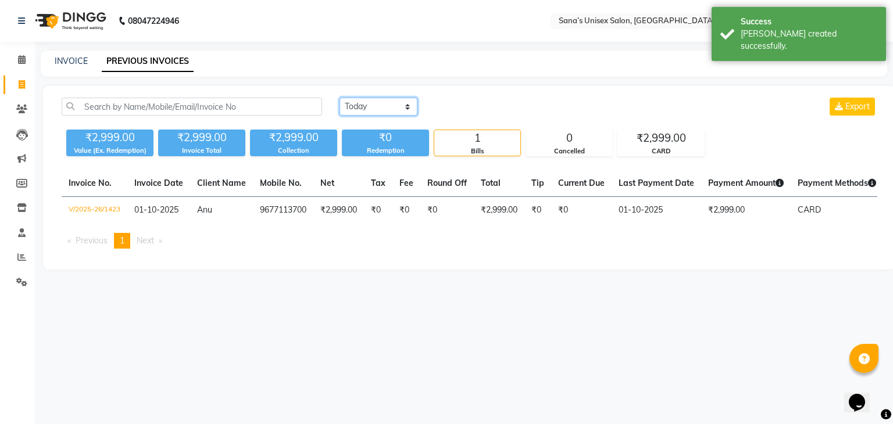
click at [371, 98] on select "[DATE] [DATE] Custom Range" at bounding box center [378, 107] width 78 height 18
select select "range"
click at [339, 98] on select "[DATE] [DATE] Custom Range" at bounding box center [378, 107] width 78 height 18
click at [475, 109] on input "01-10-2025" at bounding box center [472, 107] width 81 height 16
select select "10"
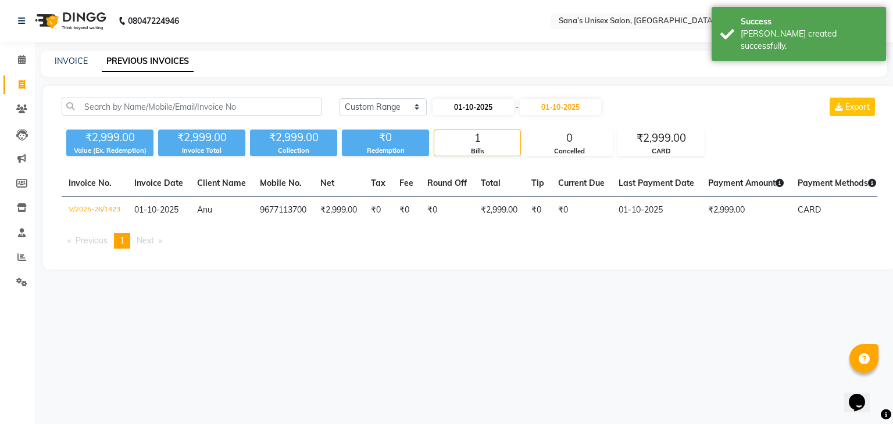
select select "2025"
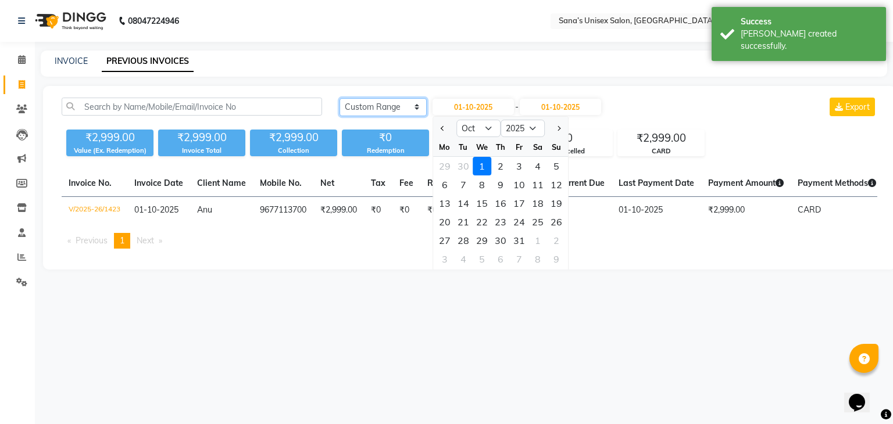
click at [391, 109] on select "[DATE] [DATE] Custom Range" at bounding box center [382, 107] width 87 height 18
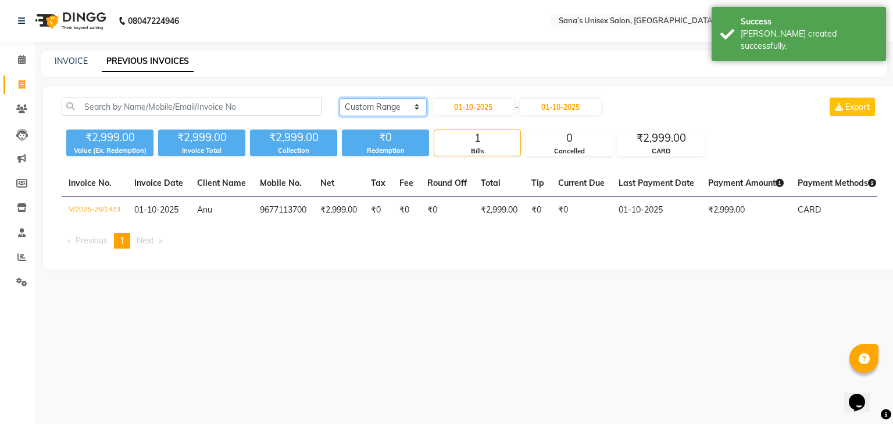
click at [386, 105] on select "[DATE] [DATE] Custom Range" at bounding box center [382, 107] width 87 height 18
select select "[DATE]"
click at [339, 98] on select "[DATE] [DATE] Custom Range" at bounding box center [382, 107] width 87 height 18
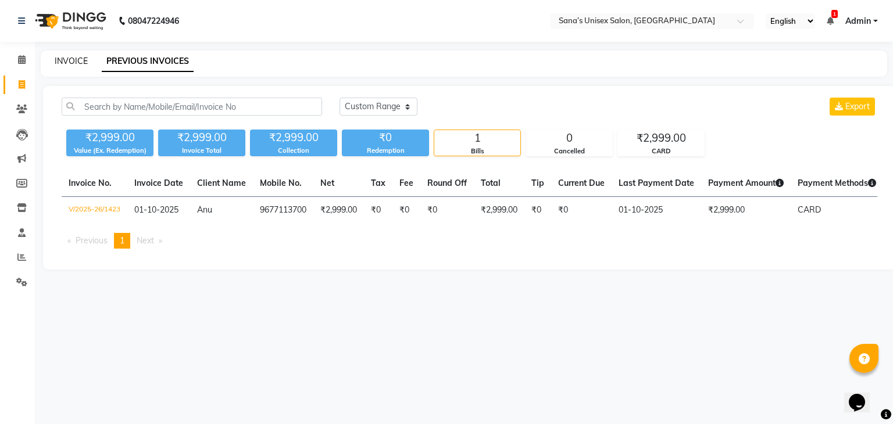
click at [67, 58] on link "INVOICE" at bounding box center [71, 61] width 33 height 10
select select "service"
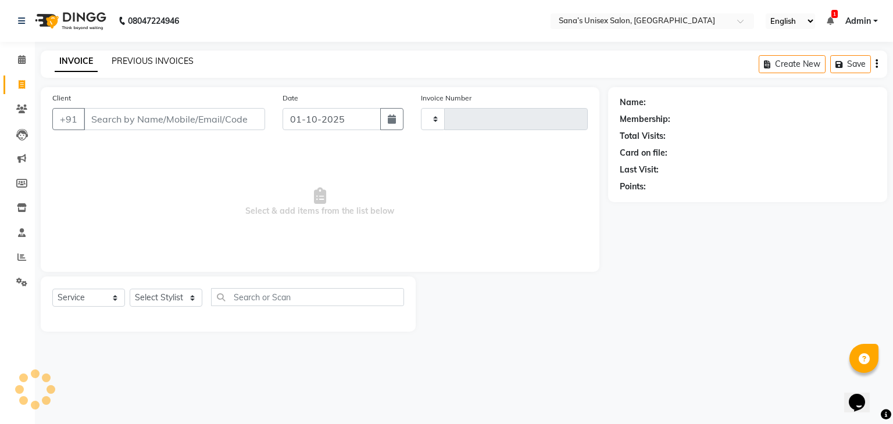
type input "1424"
select select "6091"
click at [142, 56] on link "PREVIOUS INVOICES" at bounding box center [153, 61] width 82 height 10
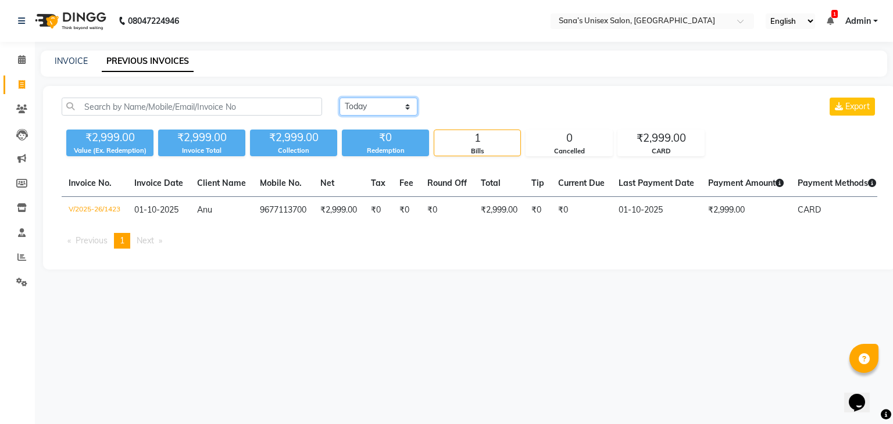
click at [366, 104] on select "[DATE] [DATE] Custom Range" at bounding box center [378, 107] width 78 height 18
click at [431, 108] on div "Today Yesterday Custom Range Export" at bounding box center [608, 107] width 538 height 18
click at [369, 96] on div "Today Yesterday Custom Range Export ₹2,999.00 Value (Ex. Redemption) ₹2,999.00 …" at bounding box center [469, 178] width 853 height 184
click at [370, 103] on select "[DATE] [DATE] Custom Range" at bounding box center [378, 107] width 78 height 18
select select "range"
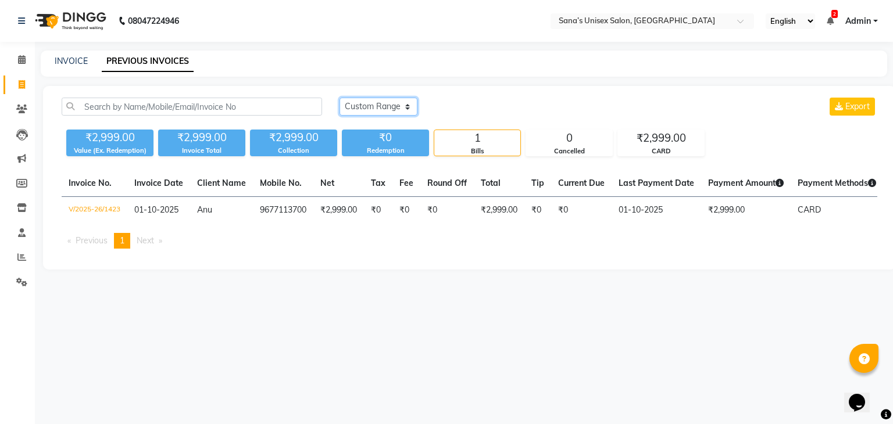
click at [339, 98] on select "[DATE] [DATE] Custom Range" at bounding box center [378, 107] width 78 height 18
click at [461, 114] on input "01-10-2025" at bounding box center [472, 107] width 81 height 16
select select "10"
select select "2025"
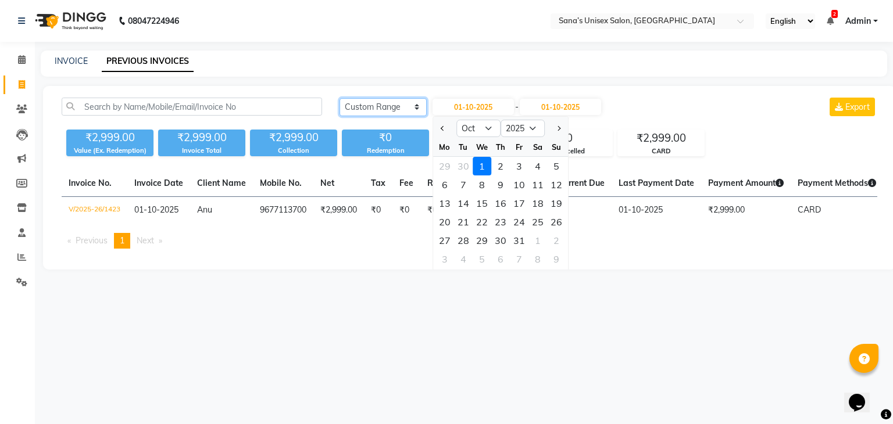
click at [404, 110] on select "[DATE] [DATE] Custom Range" at bounding box center [382, 107] width 87 height 18
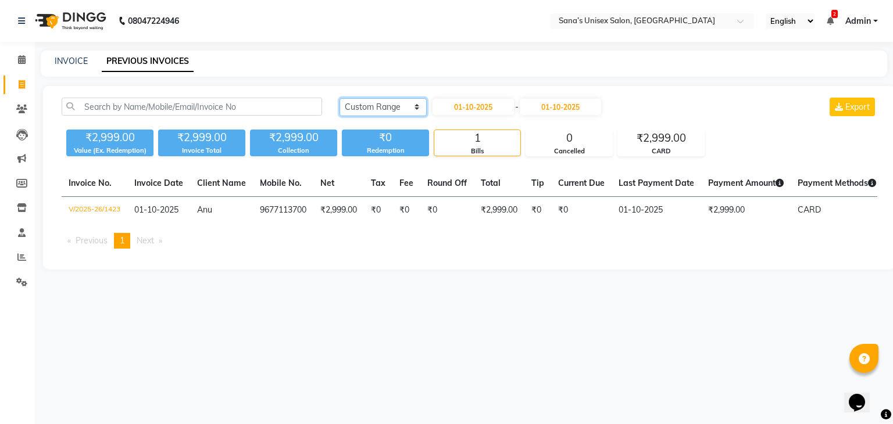
click at [383, 109] on select "[DATE] [DATE] Custom Range" at bounding box center [382, 107] width 87 height 18
select select "[DATE]"
click at [339, 98] on select "[DATE] [DATE] Custom Range" at bounding box center [382, 107] width 87 height 18
click at [21, 261] on icon at bounding box center [21, 257] width 9 height 9
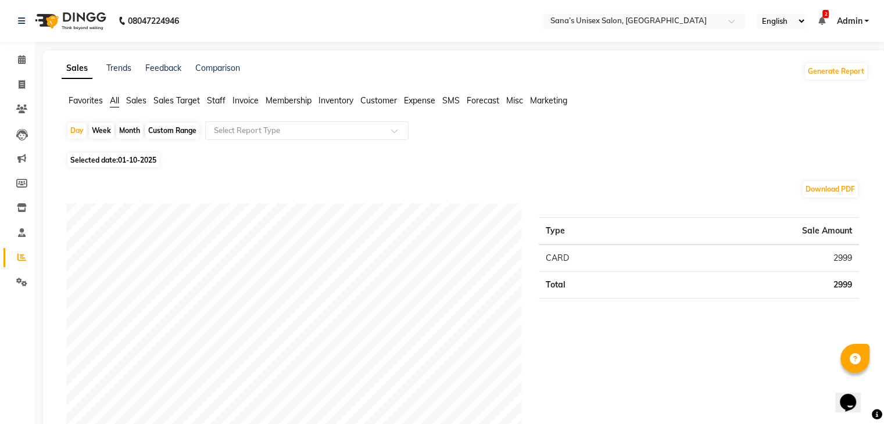
click at [126, 131] on div "Month" at bounding box center [129, 131] width 27 height 16
select select "10"
select select "2025"
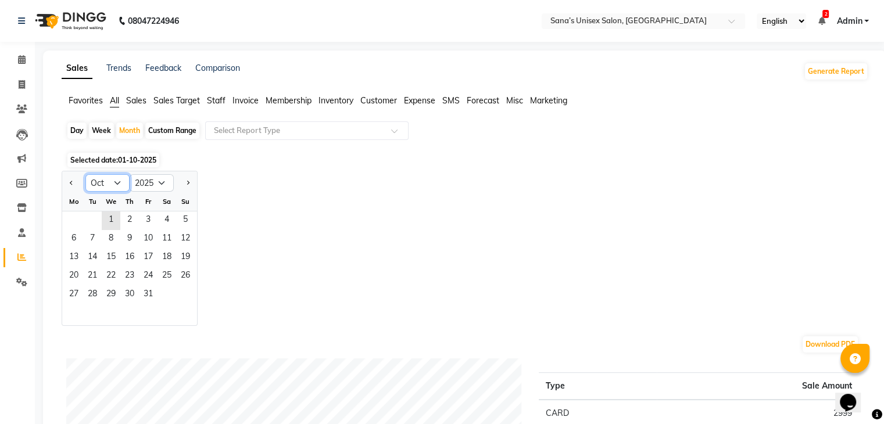
click at [108, 183] on select "Jan Feb Mar Apr May Jun [DATE] Aug Sep Oct Nov Dec" at bounding box center [107, 182] width 44 height 17
select select "9"
click at [85, 174] on select "Jan Feb Mar Apr May Jun [DATE] Aug Sep Oct Nov Dec" at bounding box center [107, 182] width 44 height 17
click at [77, 222] on span "1" at bounding box center [74, 221] width 19 height 19
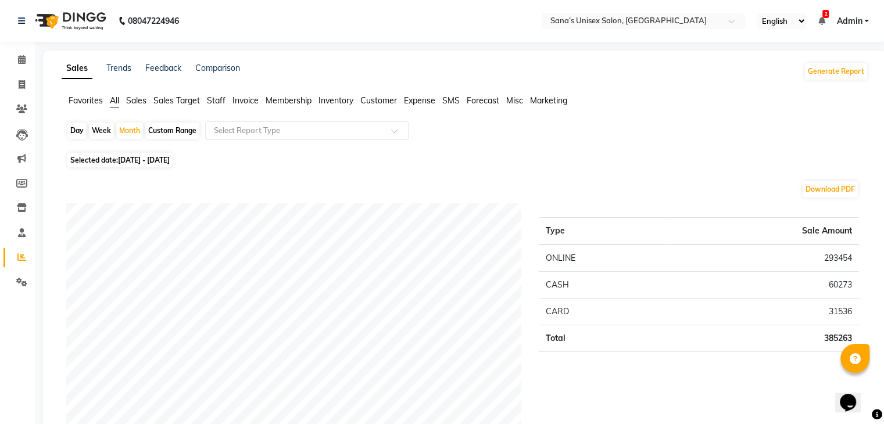
click at [215, 105] on span "Staff" at bounding box center [216, 100] width 19 height 10
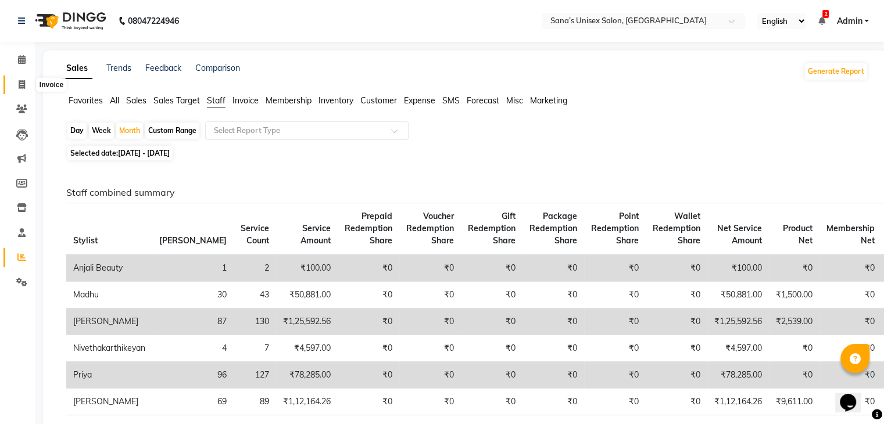
click at [21, 85] on icon at bounding box center [22, 84] width 6 height 9
select select "service"
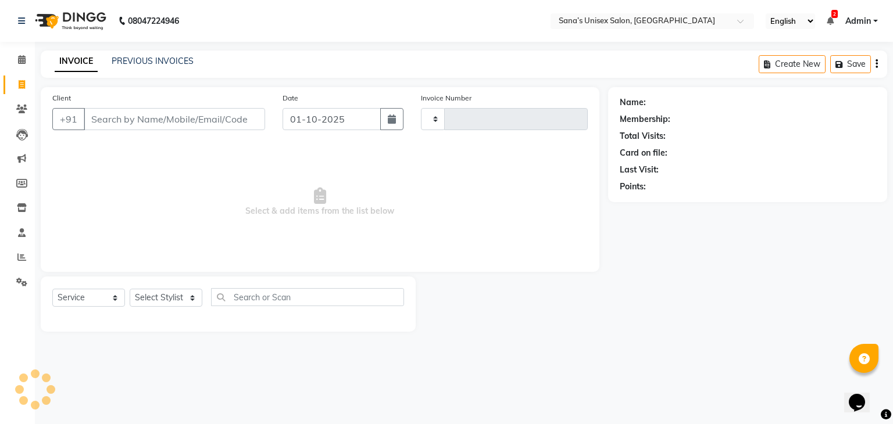
type input "1424"
select select "6091"
click at [191, 61] on link "PREVIOUS INVOICES" at bounding box center [153, 61] width 82 height 10
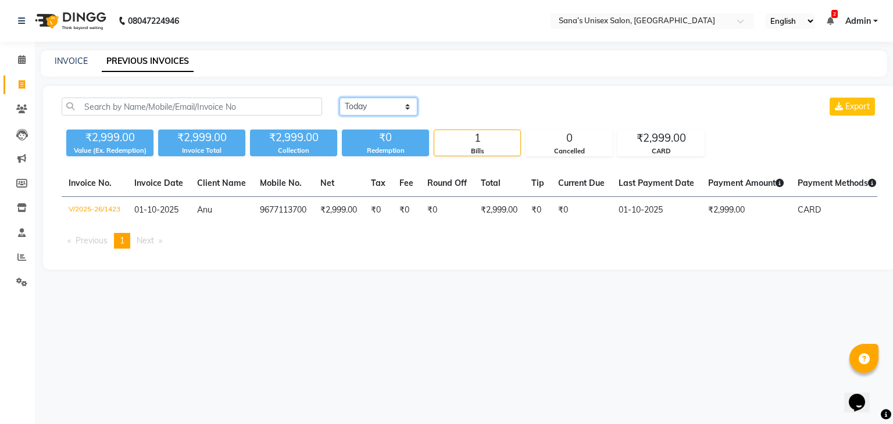
click at [360, 100] on select "[DATE] [DATE] Custom Range" at bounding box center [378, 107] width 78 height 18
select select "range"
click at [339, 98] on select "[DATE] [DATE] Custom Range" at bounding box center [378, 107] width 78 height 18
click at [455, 114] on input "01-10-2025" at bounding box center [472, 107] width 81 height 16
select select "10"
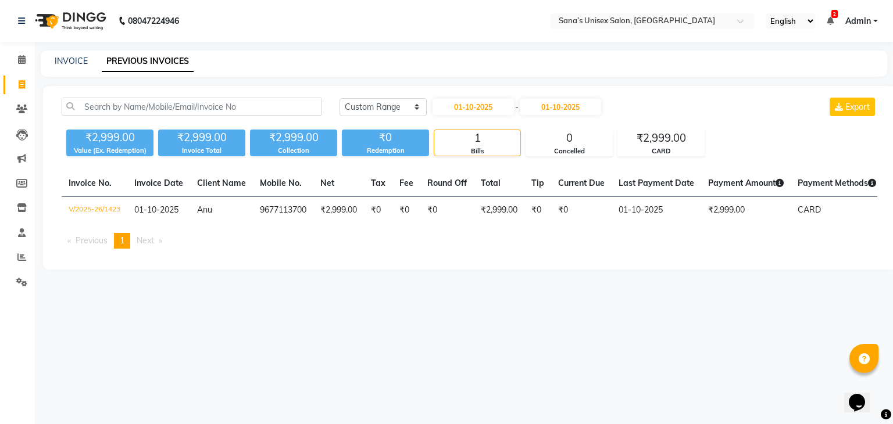
select select "2025"
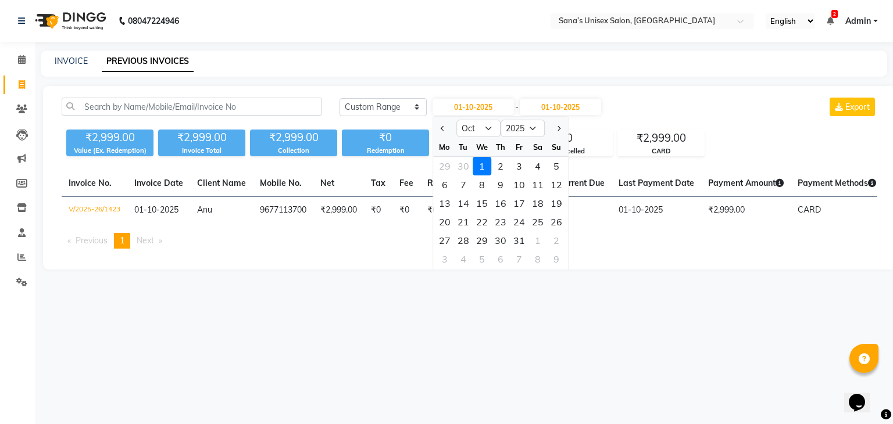
click at [575, 302] on div "08047224946 Select Location × Sana’s Unisex Salon, Ashok Nagar English ENGLISH …" at bounding box center [446, 212] width 893 height 424
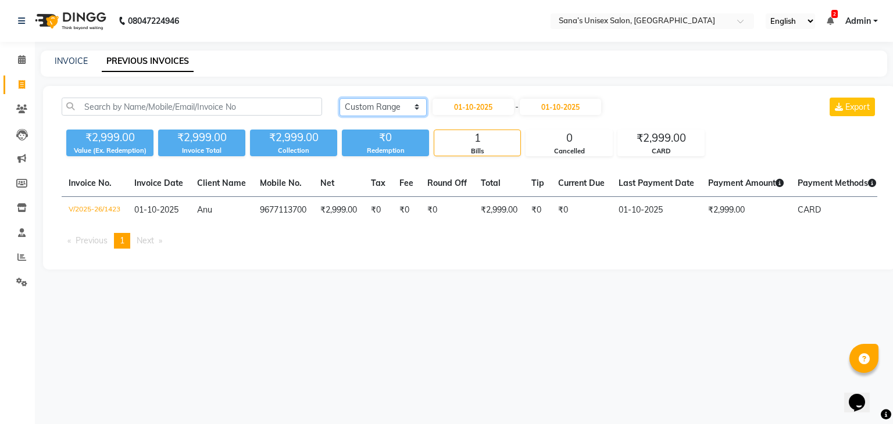
click at [383, 111] on select "[DATE] [DATE] Custom Range" at bounding box center [382, 107] width 87 height 18
click at [339, 98] on select "[DATE] [DATE] Custom Range" at bounding box center [382, 107] width 87 height 18
click at [586, 335] on div "08047224946 Select Location × Sana’s Unisex Salon, Ashok Nagar English ENGLISH …" at bounding box center [446, 212] width 893 height 424
click at [363, 115] on select "[DATE] [DATE] Custom Range" at bounding box center [378, 107] width 78 height 18
select select "range"
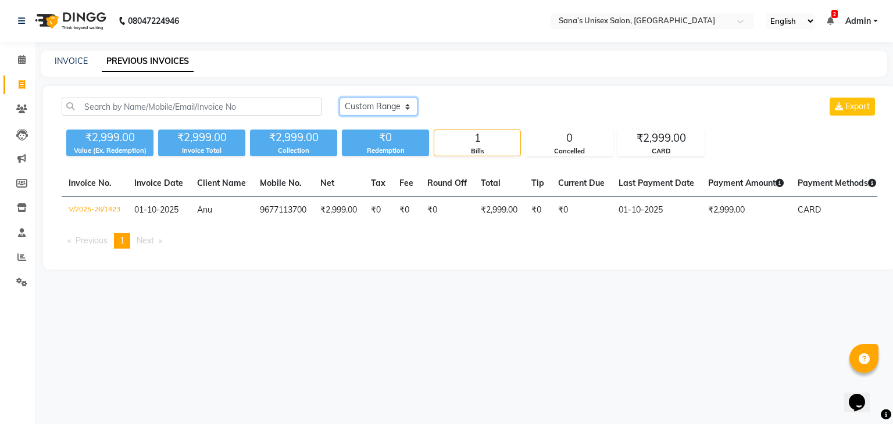
click at [339, 98] on select "[DATE] [DATE] Custom Range" at bounding box center [378, 107] width 78 height 18
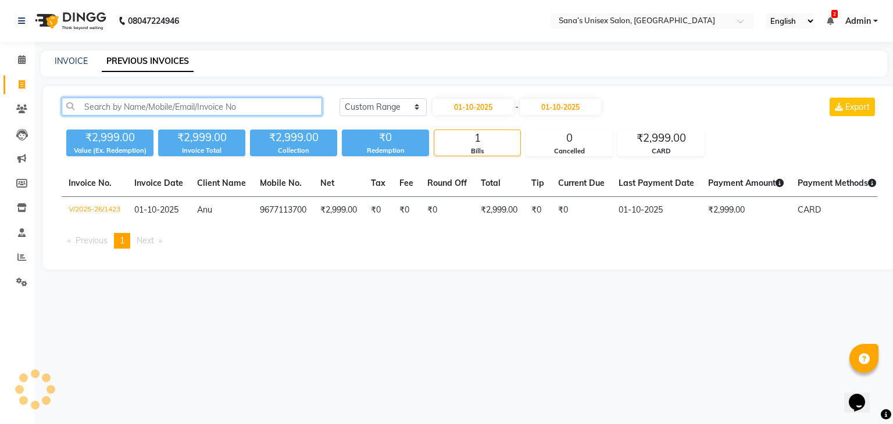
click at [269, 106] on input "text" at bounding box center [192, 107] width 260 height 18
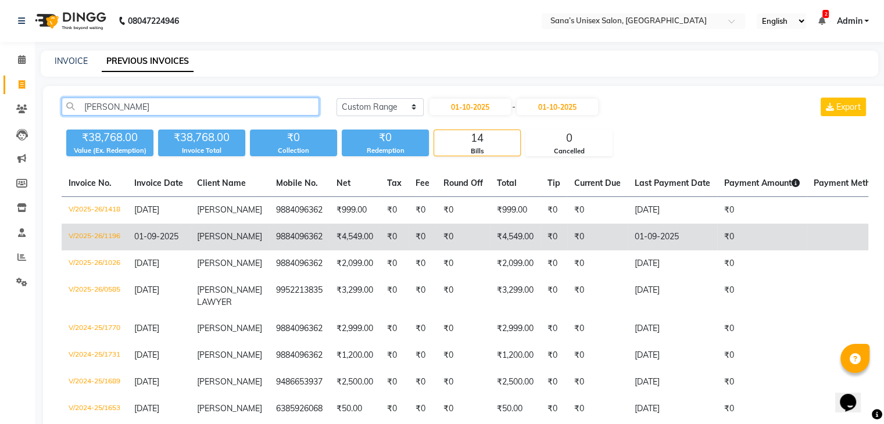
type input "pavithra"
click at [334, 231] on td "₹4,549.00" at bounding box center [355, 237] width 51 height 27
click at [196, 235] on td "PAVITHRA" at bounding box center [229, 237] width 79 height 27
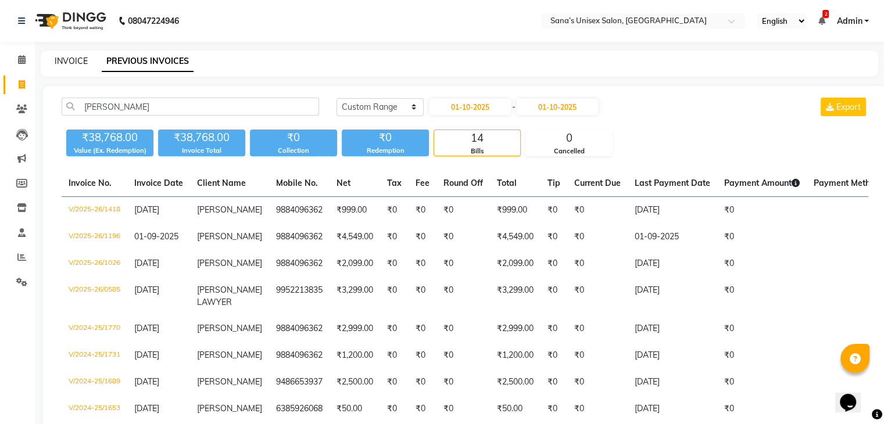
click at [70, 59] on link "INVOICE" at bounding box center [71, 61] width 33 height 10
select select "service"
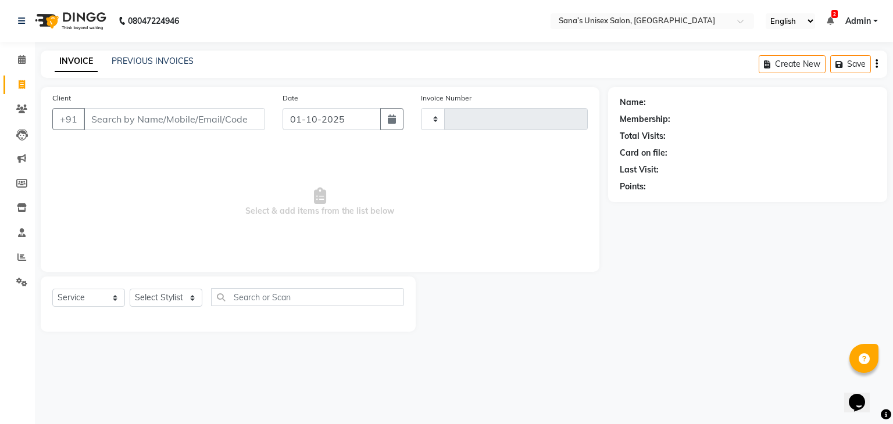
type input "1424"
select select "6091"
click at [160, 301] on select "Select Stylist anjali beauty MADHU MUTHU MARI (BEAUTY THERAPIST) NANDHINI Nivet…" at bounding box center [174, 298] width 88 height 18
select select "45605"
click at [130, 289] on select "Select Stylist anjali beauty MADHU MUTHU MARI (BEAUTY THERAPIST) NANDHINI Nivet…" at bounding box center [174, 298] width 88 height 18
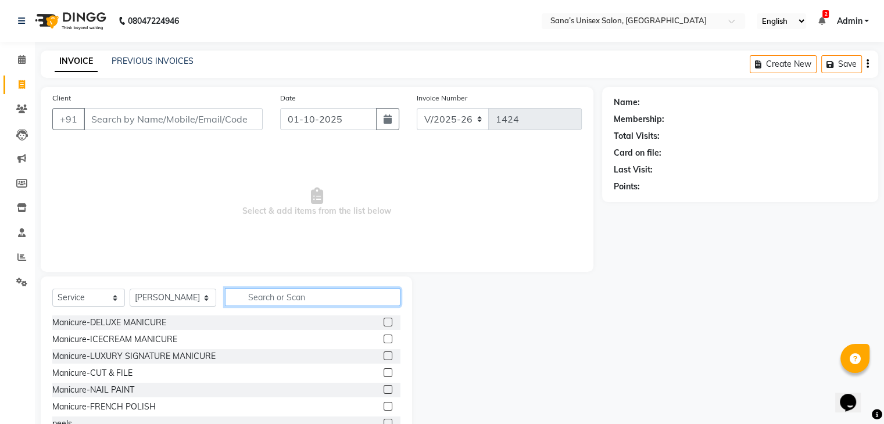
click at [257, 295] on input "text" at bounding box center [312, 297] width 175 height 18
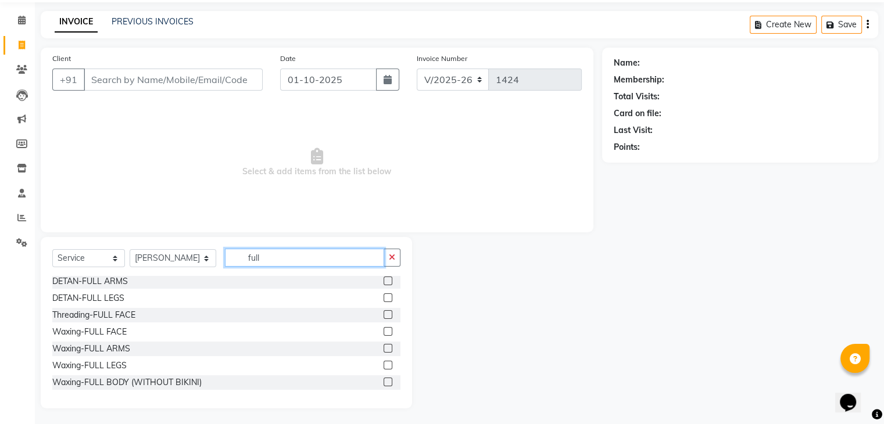
scroll to position [42, 0]
type input "full"
click at [384, 345] on label at bounding box center [388, 346] width 9 height 9
click at [384, 345] on input "checkbox" at bounding box center [388, 347] width 8 height 8
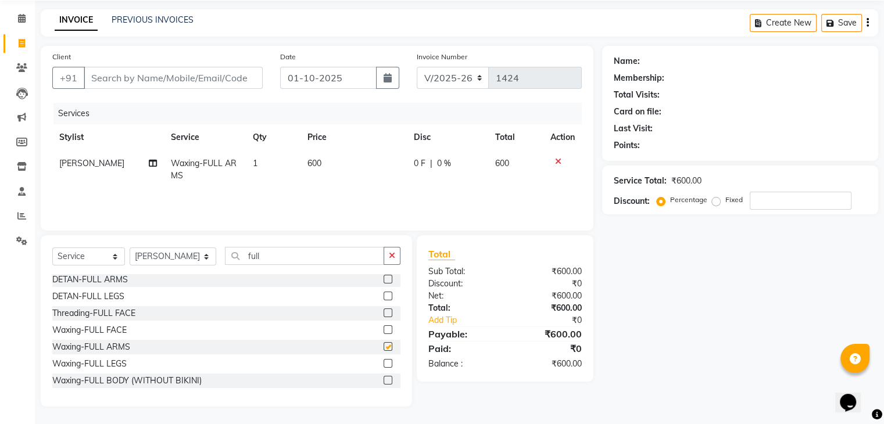
checkbox input "false"
click at [556, 162] on icon at bounding box center [558, 162] width 6 height 8
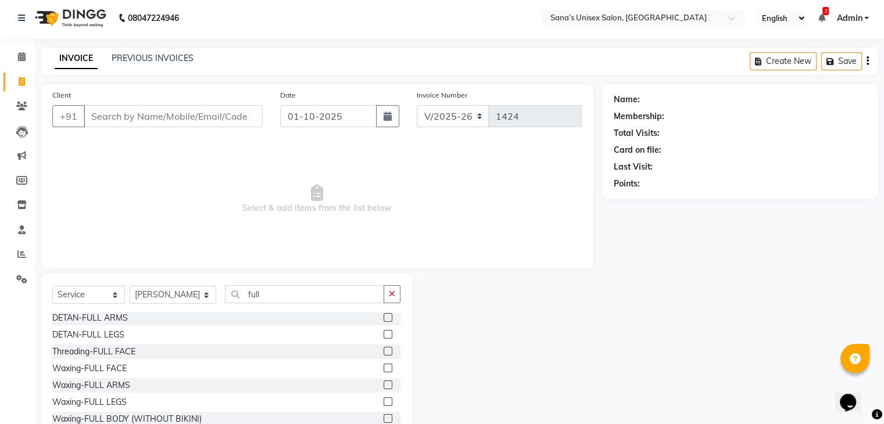
scroll to position [0, 0]
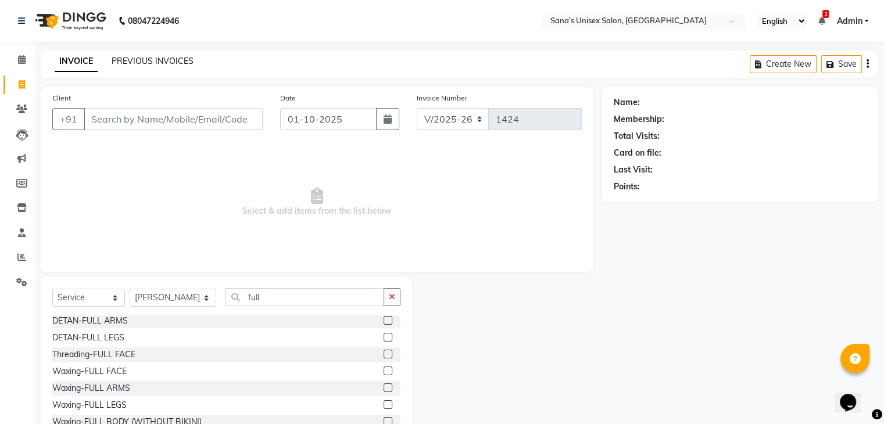
click at [152, 62] on link "PREVIOUS INVOICES" at bounding box center [153, 61] width 82 height 10
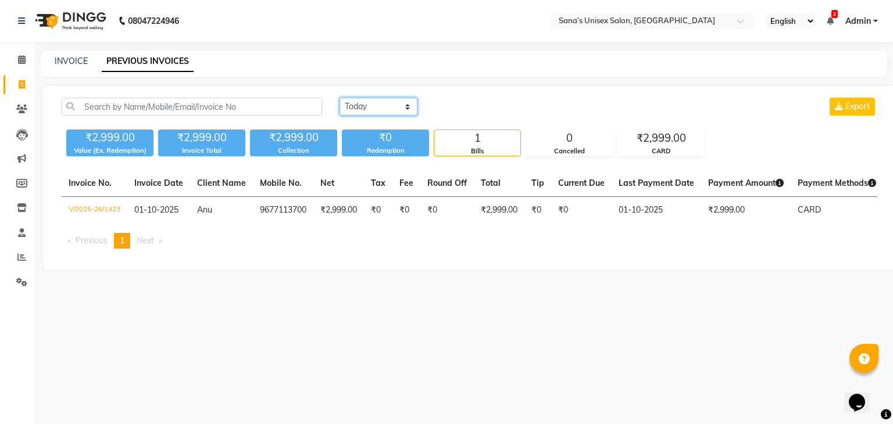
click at [390, 105] on select "[DATE] [DATE] Custom Range" at bounding box center [378, 107] width 78 height 18
click at [339, 98] on select "[DATE] [DATE] Custom Range" at bounding box center [378, 107] width 78 height 18
click at [393, 108] on select "[DATE] [DATE] Custom Range" at bounding box center [382, 107] width 87 height 18
select select "[DATE]"
click at [339, 98] on select "[DATE] [DATE] Custom Range" at bounding box center [382, 107] width 87 height 18
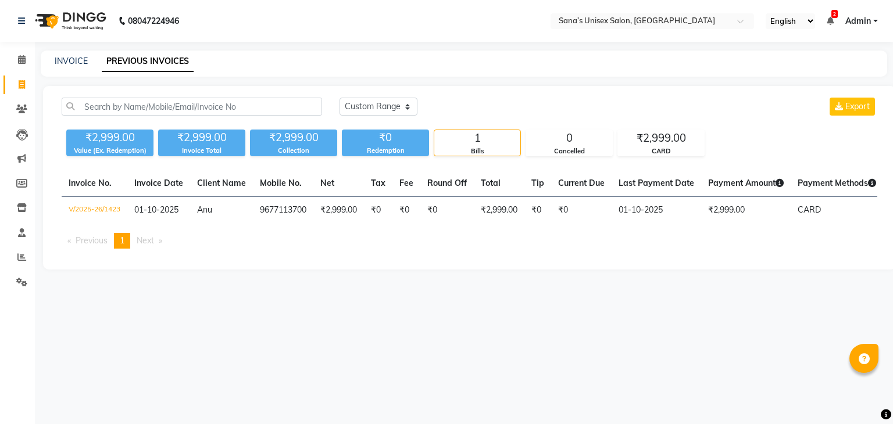
drag, startPoint x: 0, startPoint y: 3, endPoint x: 279, endPoint y: 252, distance: 374.2
click at [279, 249] on ul "Previous page 1 / 1 You're on page 1 Next page" at bounding box center [469, 241] width 815 height 16
click at [67, 59] on link "INVOICE" at bounding box center [71, 61] width 33 height 10
select select "service"
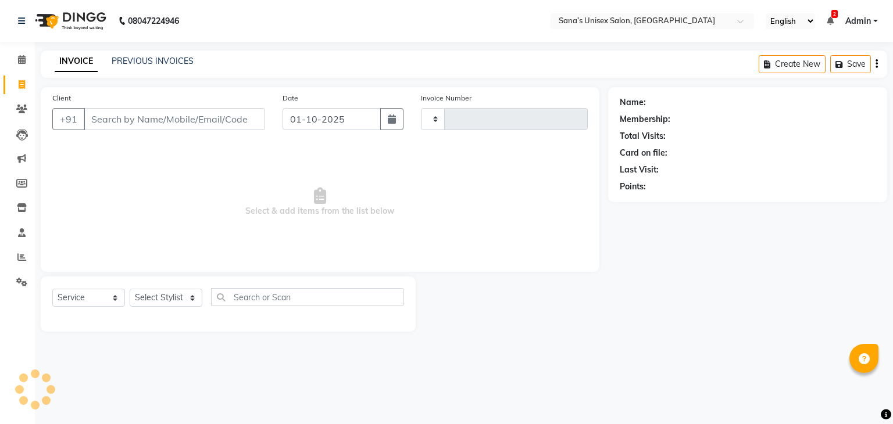
type input "1424"
select select "6091"
click at [162, 296] on select "Select Stylist anjali beauty MADHU MUTHU MARI (BEAUTY THERAPIST) NANDHINI Nivet…" at bounding box center [174, 298] width 88 height 18
select select "45605"
click at [130, 289] on select "Select Stylist anjali beauty MADHU MUTHU MARI (BEAUTY THERAPIST) NANDHINI Nivet…" at bounding box center [174, 298] width 88 height 18
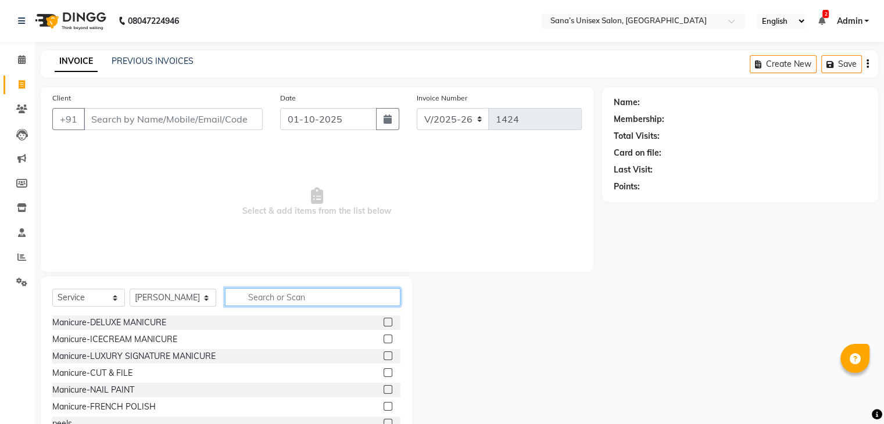
click at [263, 296] on input "text" at bounding box center [312, 297] width 175 height 18
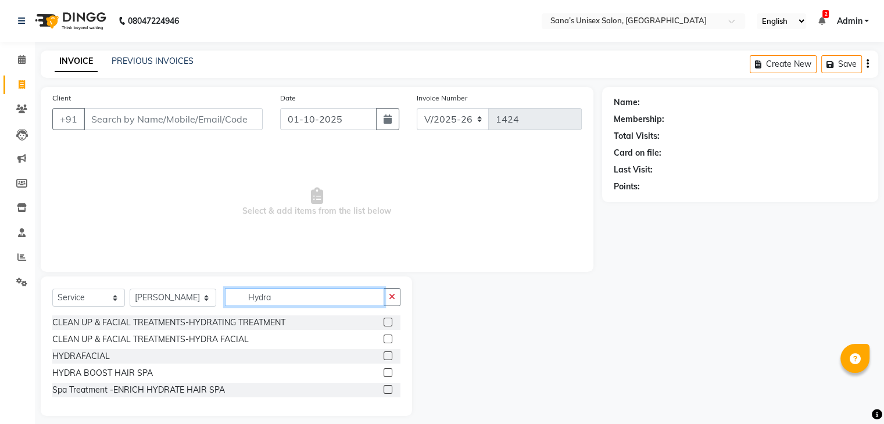
type input "Hydra"
click at [384, 356] on label at bounding box center [388, 356] width 9 height 9
click at [384, 356] on input "checkbox" at bounding box center [388, 357] width 8 height 8
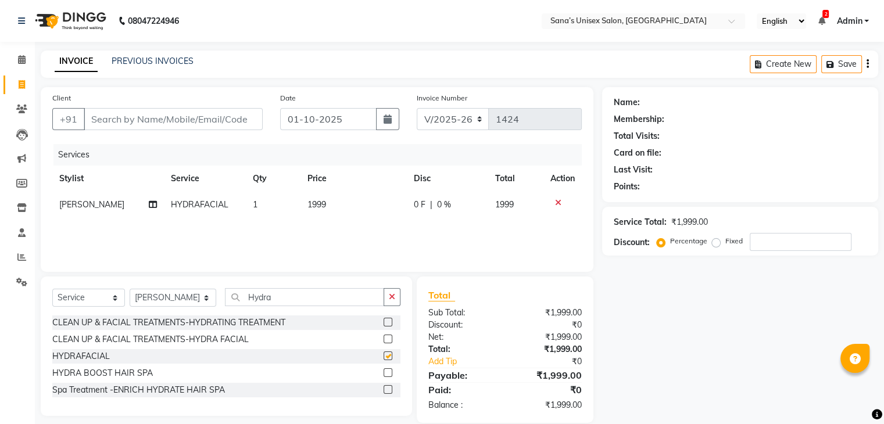
checkbox input "false"
click at [342, 209] on td "1999" at bounding box center [353, 205] width 106 height 26
select select "45605"
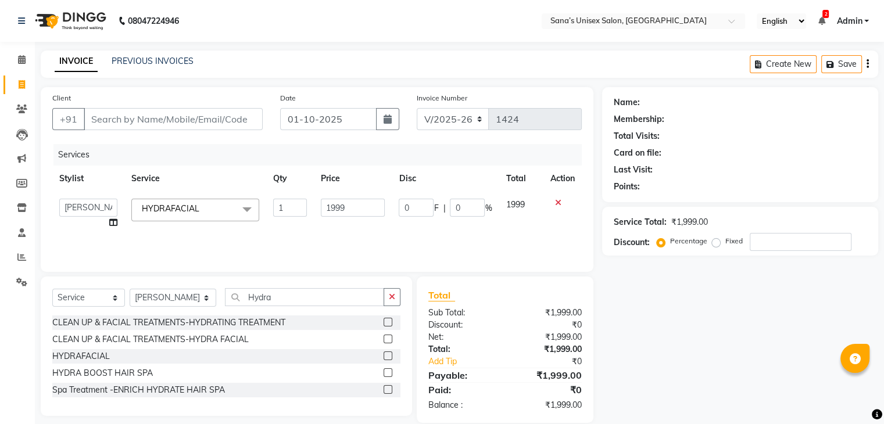
click at [342, 209] on input "1999" at bounding box center [353, 208] width 64 height 18
type input "999"
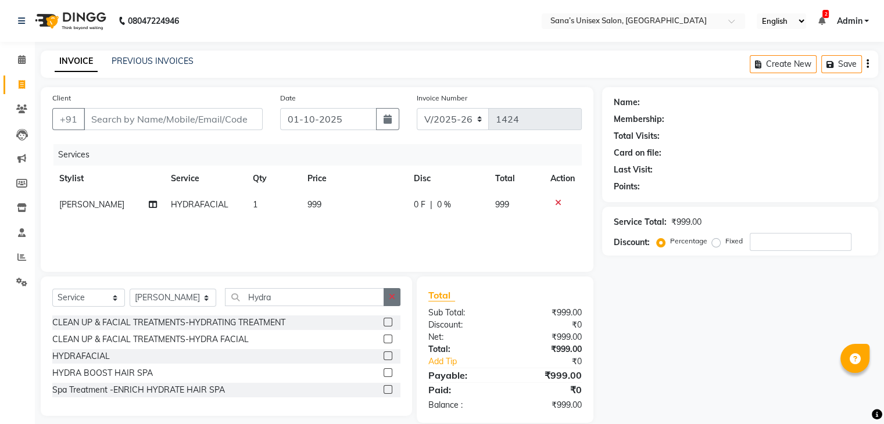
click at [393, 295] on icon "button" at bounding box center [392, 297] width 6 height 8
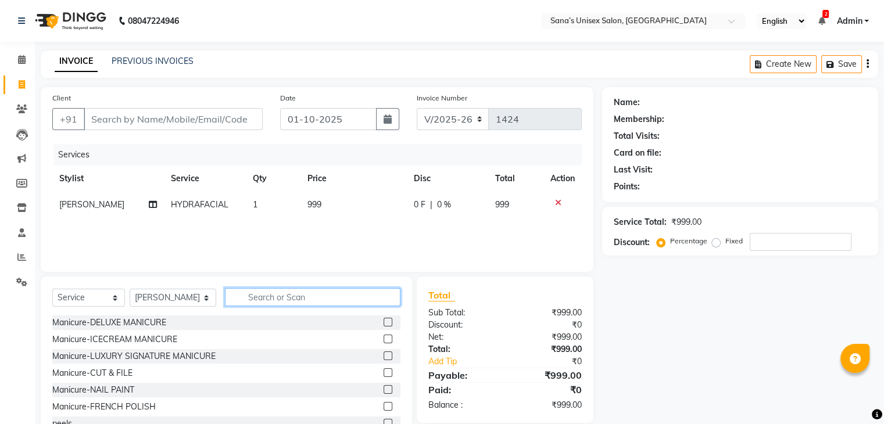
click at [370, 296] on input "text" at bounding box center [312, 297] width 175 height 18
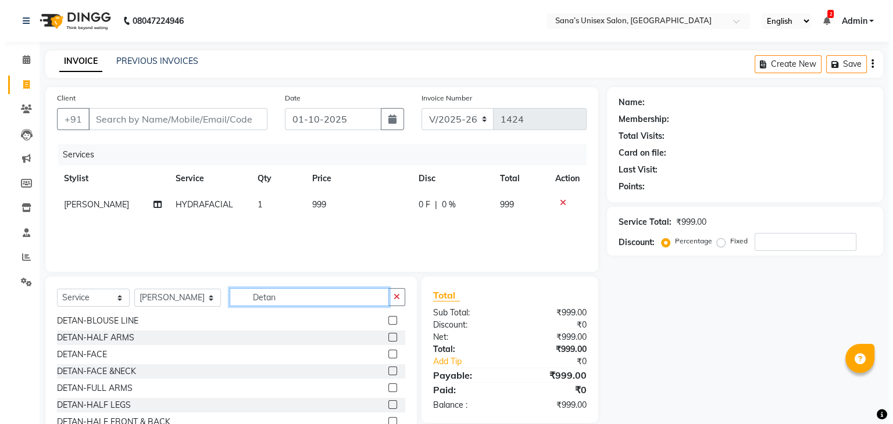
scroll to position [64, 0]
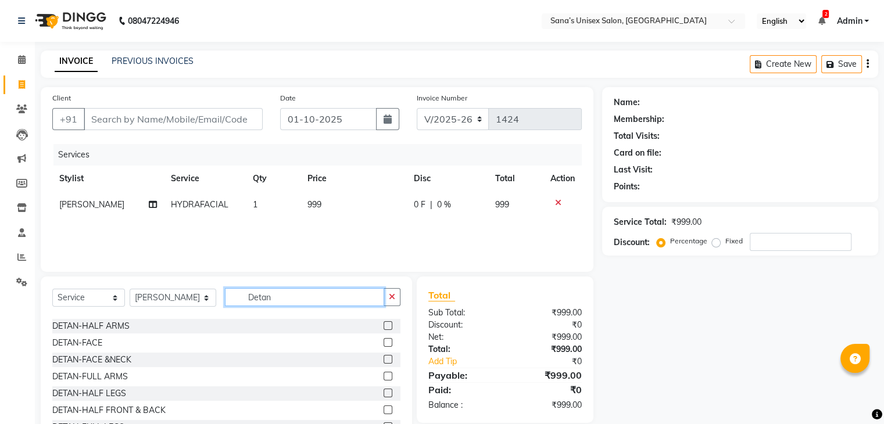
type input "Detan"
click at [384, 357] on label at bounding box center [388, 359] width 9 height 9
click at [384, 357] on input "checkbox" at bounding box center [388, 360] width 8 height 8
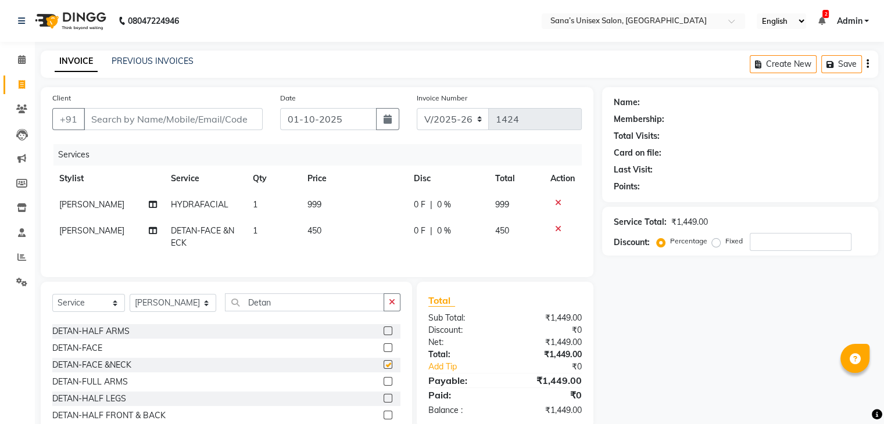
checkbox input "false"
click at [230, 113] on input "Client" at bounding box center [173, 119] width 179 height 22
type input "V"
type input "0"
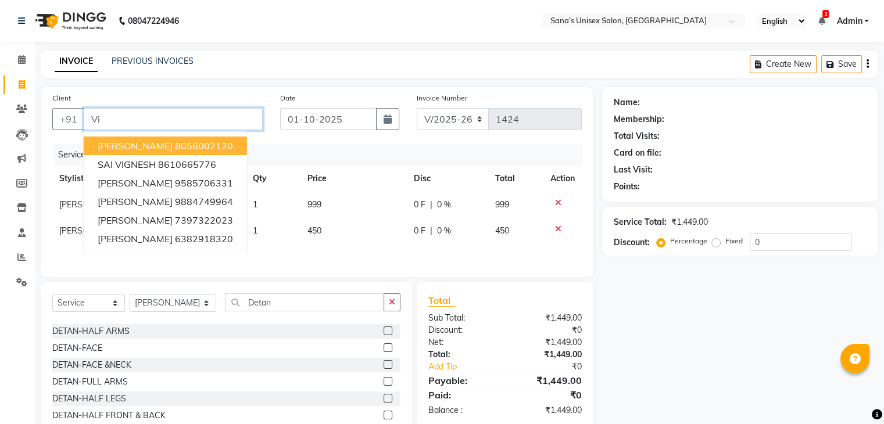
type input "V"
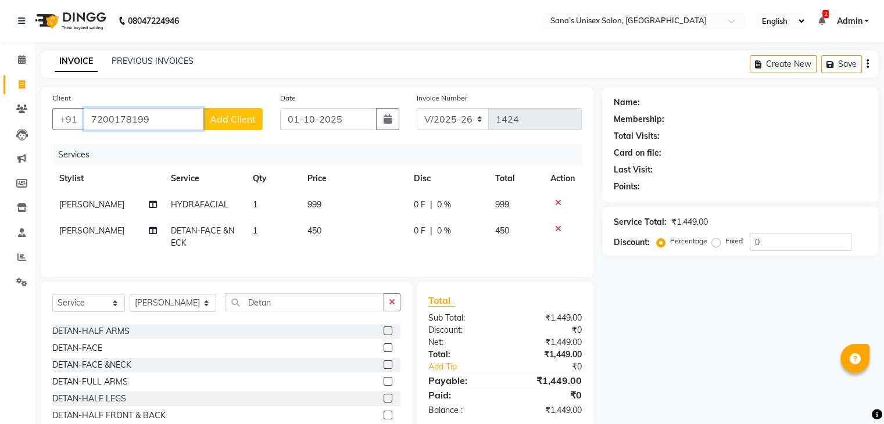
type input "7200178199"
click at [227, 120] on span "Add Client" at bounding box center [233, 119] width 46 height 12
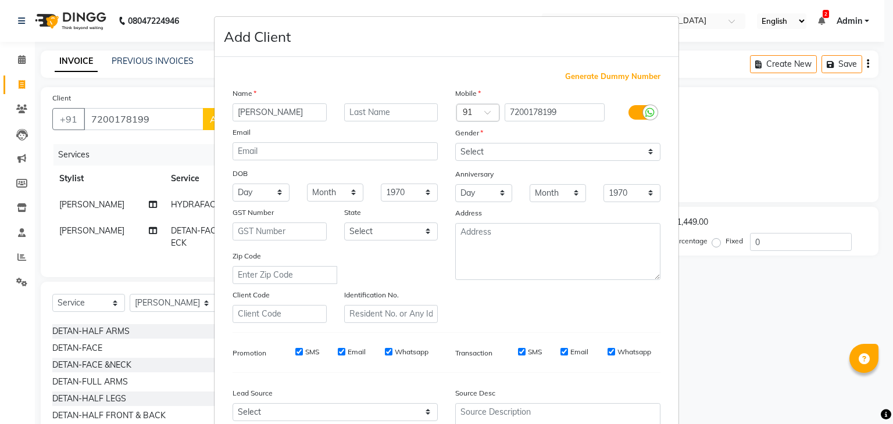
type input "Vignesh"
click at [474, 152] on select "Select Male Female Other Prefer Not To Say" at bounding box center [557, 152] width 205 height 18
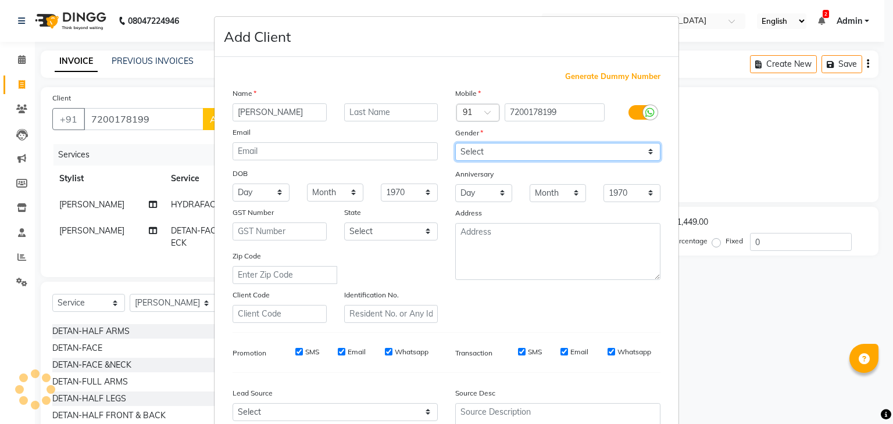
click at [455, 144] on select "Select Male Female Other Prefer Not To Say" at bounding box center [557, 152] width 205 height 18
click at [485, 161] on select "Select Male Female Other Prefer Not To Say" at bounding box center [557, 152] width 205 height 18
select select "male"
click at [455, 144] on select "Select Male Female Other Prefer Not To Say" at bounding box center [557, 152] width 205 height 18
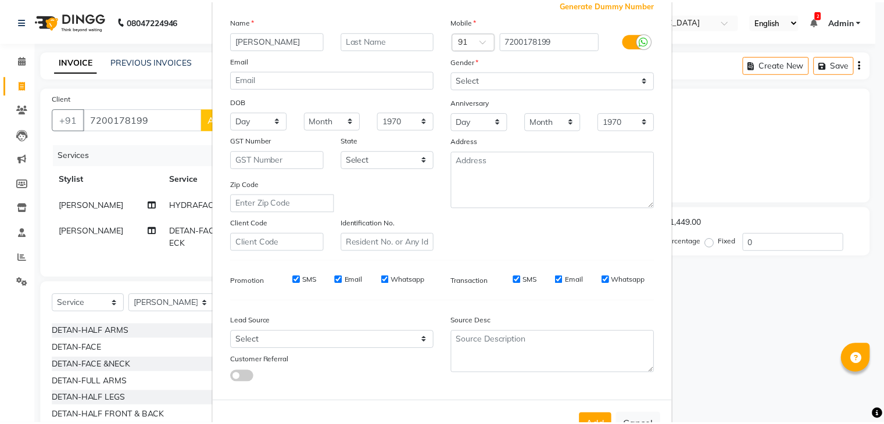
scroll to position [118, 0]
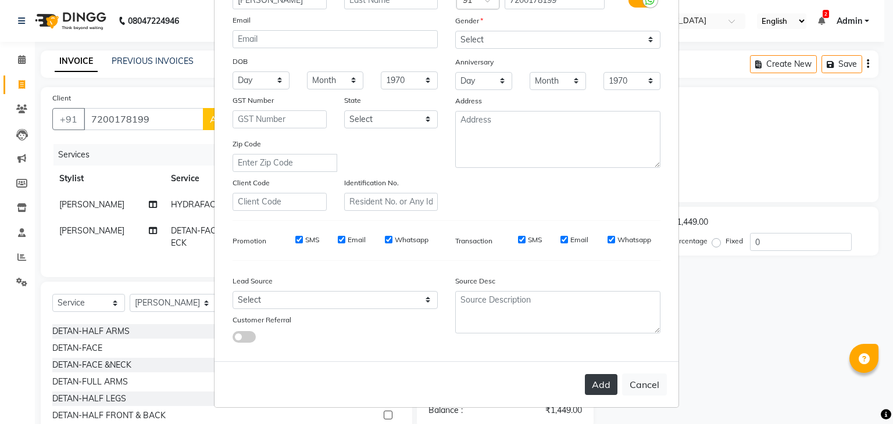
click at [590, 389] on button "Add" at bounding box center [601, 384] width 33 height 21
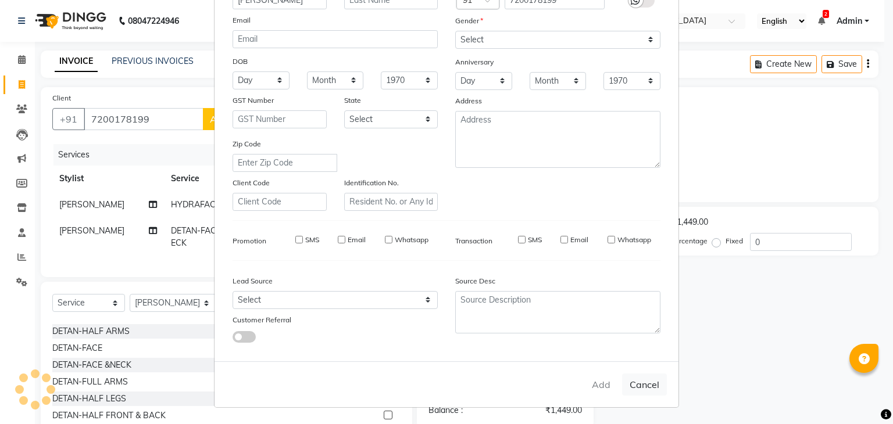
select select
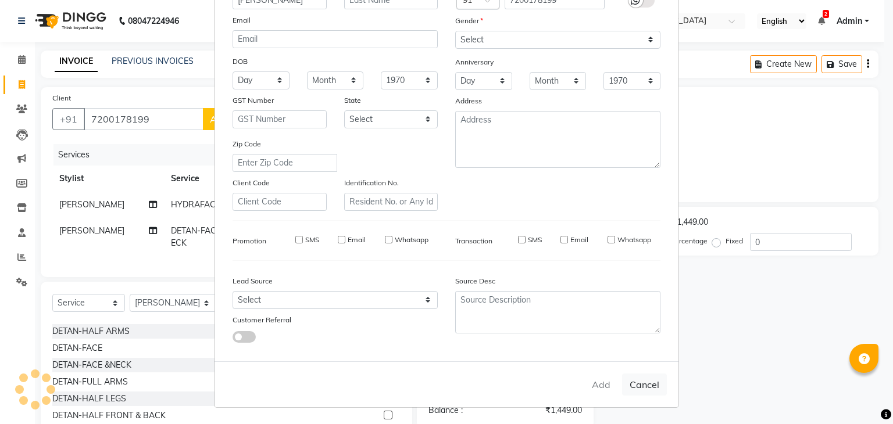
select select
checkbox input "false"
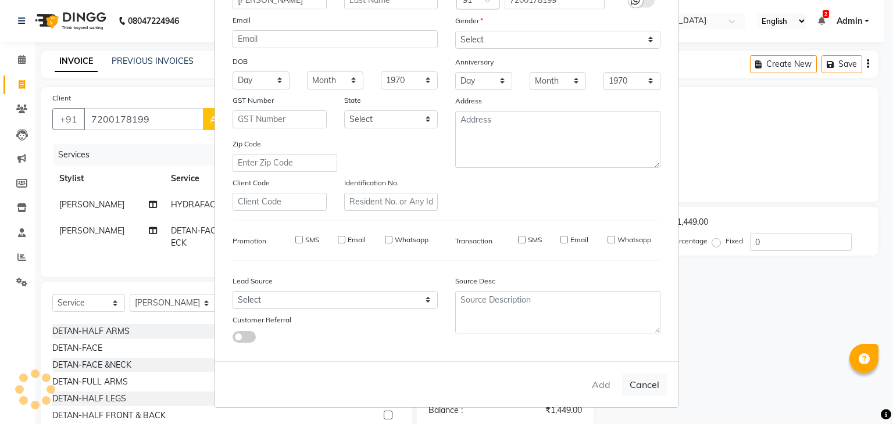
checkbox input "false"
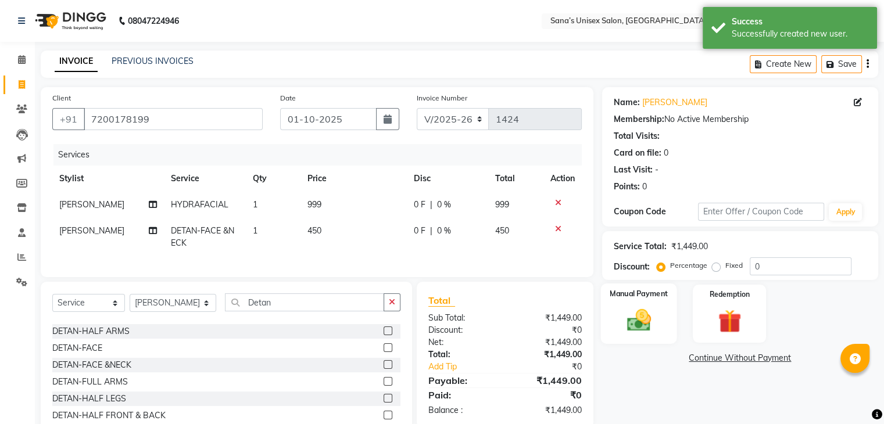
click at [663, 329] on div "Manual Payment" at bounding box center [638, 314] width 76 height 60
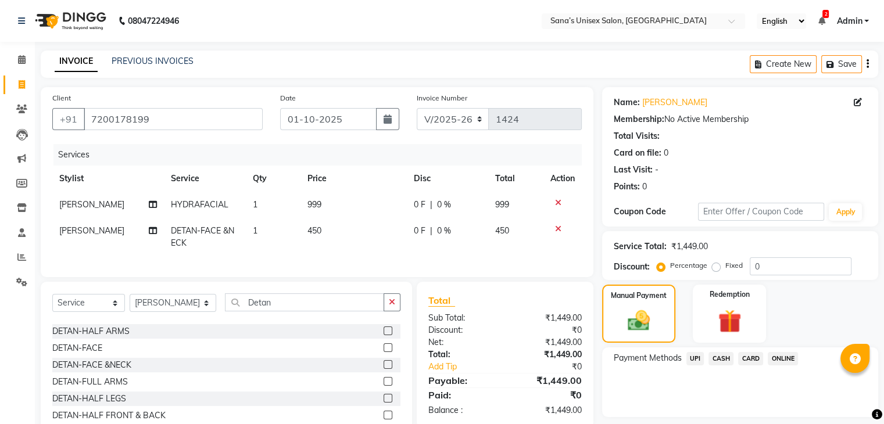
click at [777, 360] on span "ONLINE" at bounding box center [783, 358] width 30 height 13
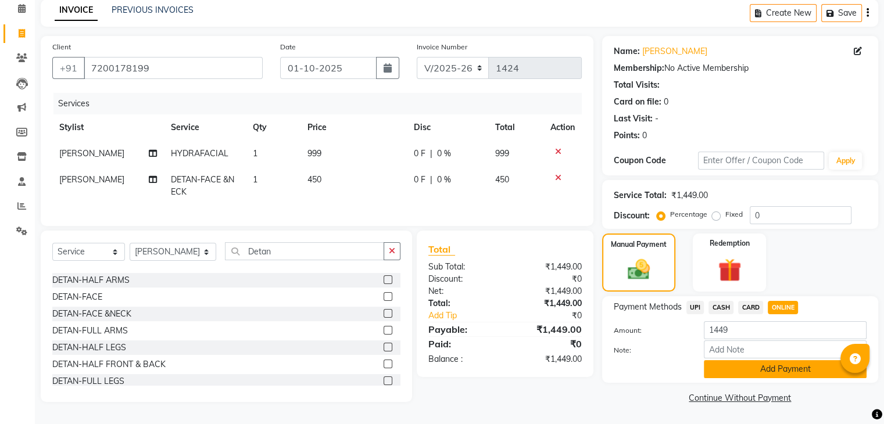
click at [778, 361] on button "Add Payment" at bounding box center [785, 369] width 163 height 18
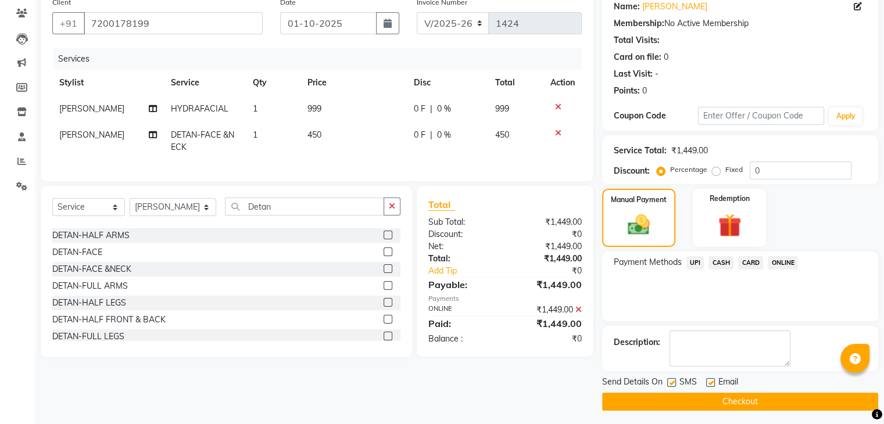
scroll to position [99, 0]
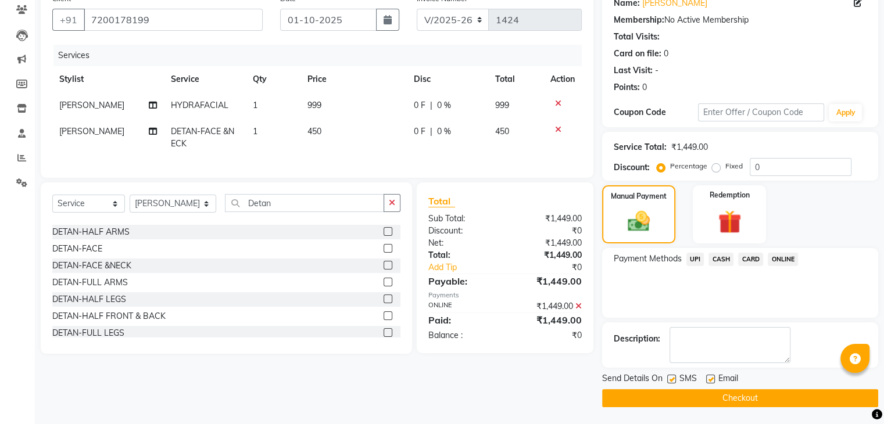
click at [785, 396] on button "Checkout" at bounding box center [740, 398] width 276 height 18
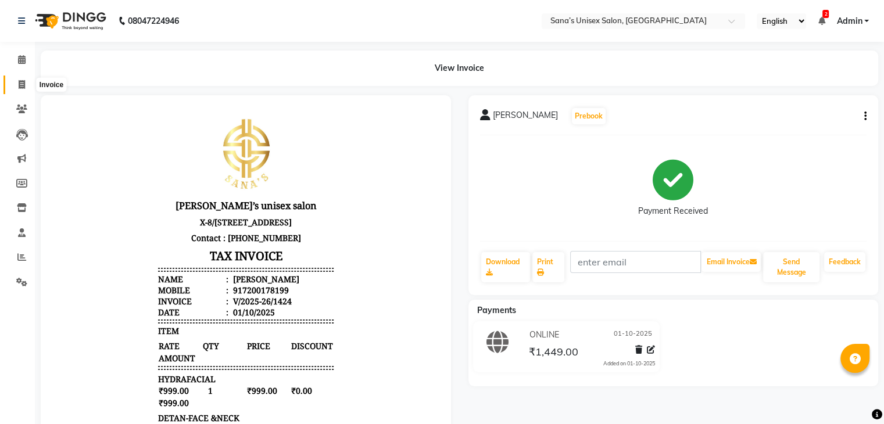
click at [23, 83] on icon at bounding box center [22, 84] width 6 height 9
select select "6091"
select select "service"
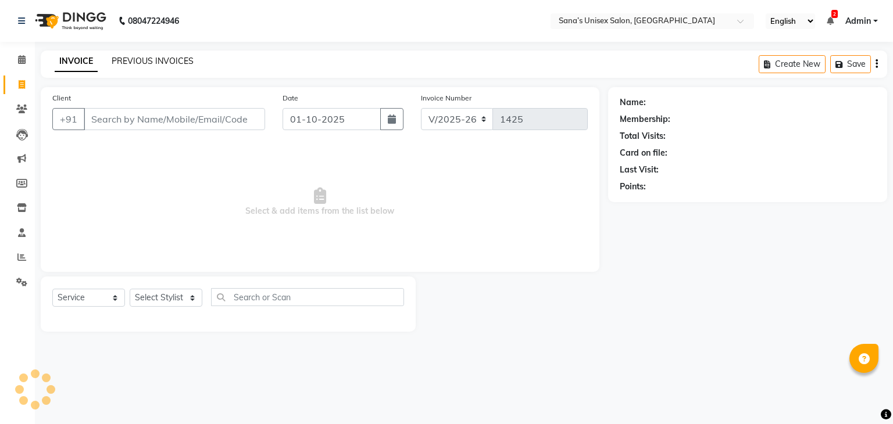
click at [127, 65] on link "PREVIOUS INVOICES" at bounding box center [153, 61] width 82 height 10
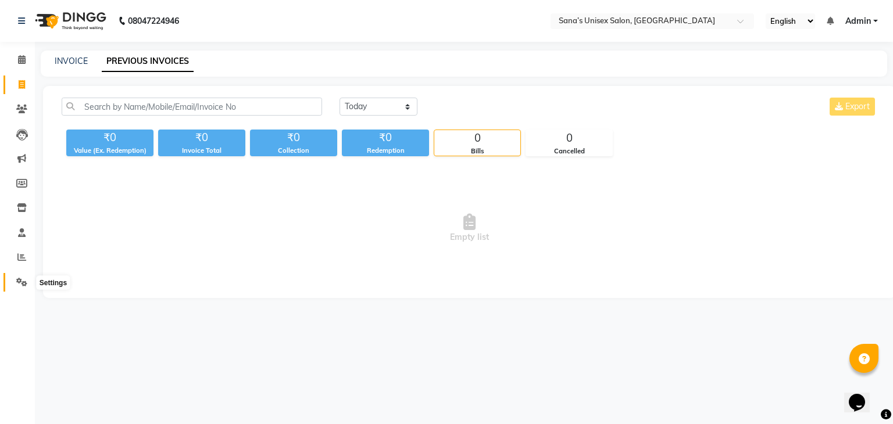
click at [22, 279] on icon at bounding box center [21, 282] width 11 height 9
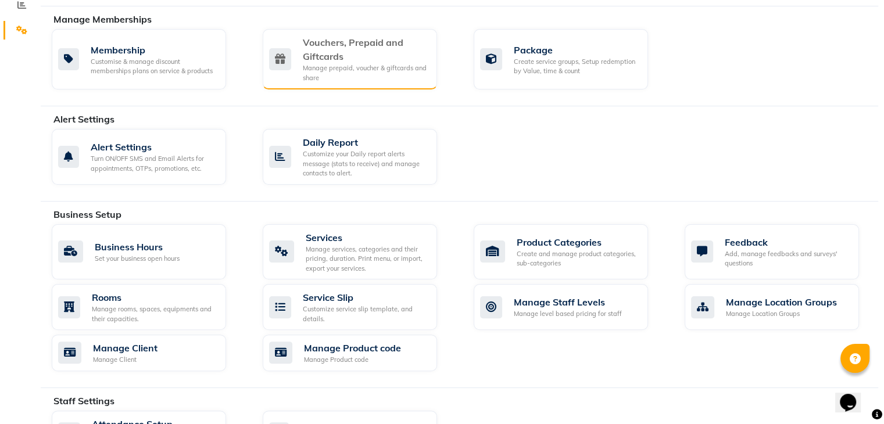
scroll to position [291, 0]
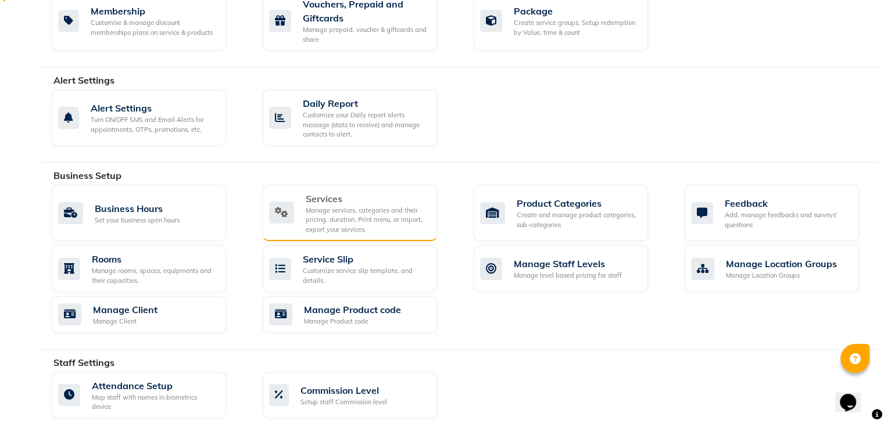
click at [347, 221] on div "Manage services, categories and their pricing, duration. Print menu, or import,…" at bounding box center [367, 220] width 122 height 29
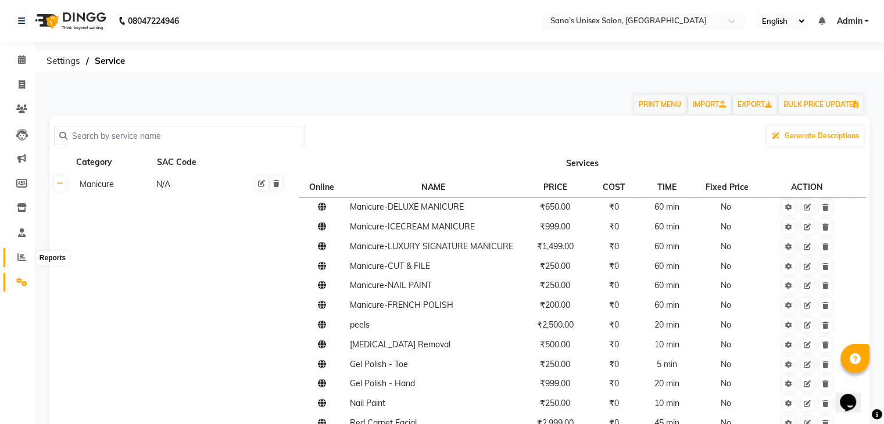
click at [22, 257] on icon at bounding box center [21, 257] width 9 height 9
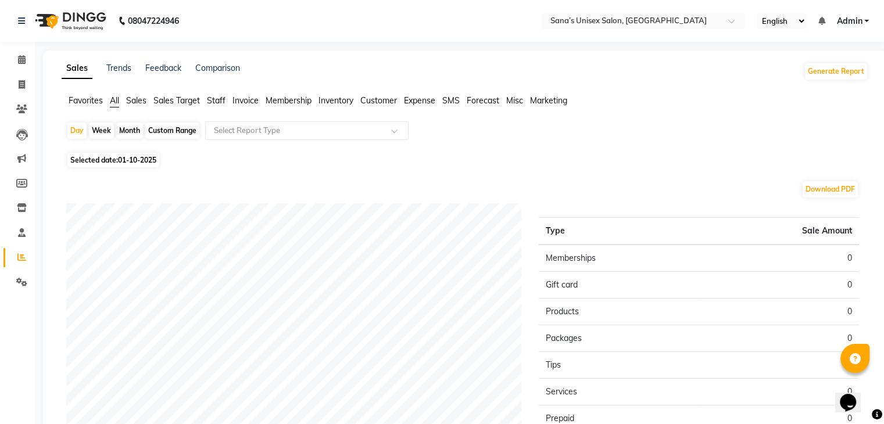
click at [135, 131] on div "Month" at bounding box center [129, 131] width 27 height 16
select select "10"
select select "2025"
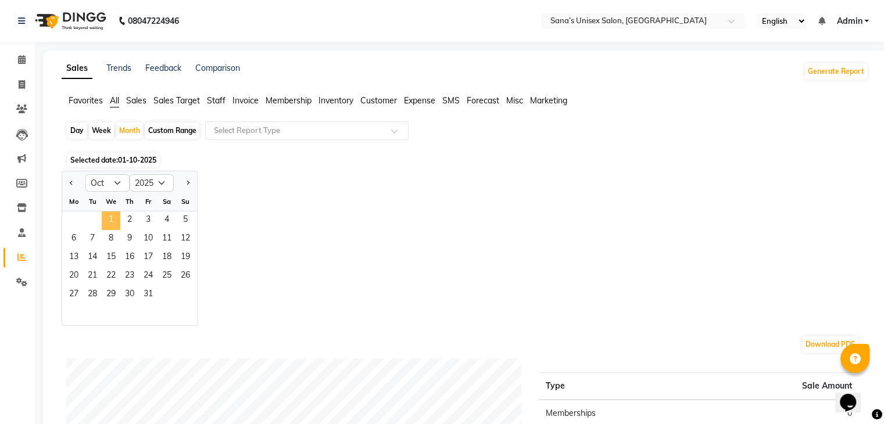
click at [109, 216] on span "1" at bounding box center [111, 221] width 19 height 19
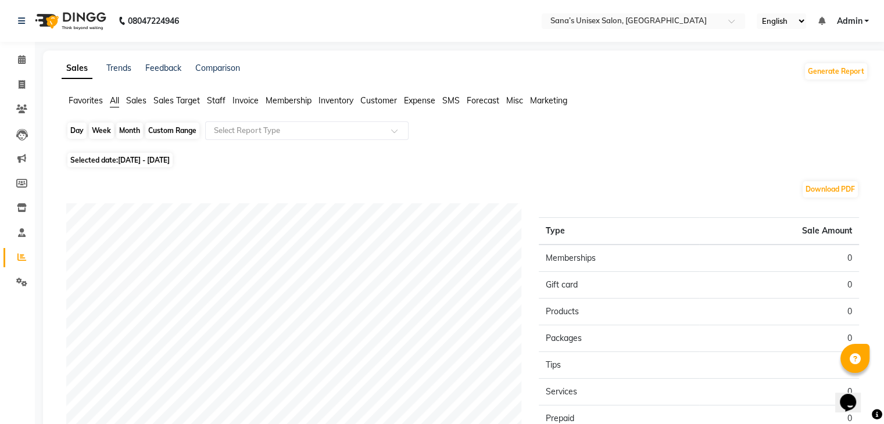
click at [124, 130] on div "Month" at bounding box center [129, 131] width 27 height 16
select select "10"
select select "2025"
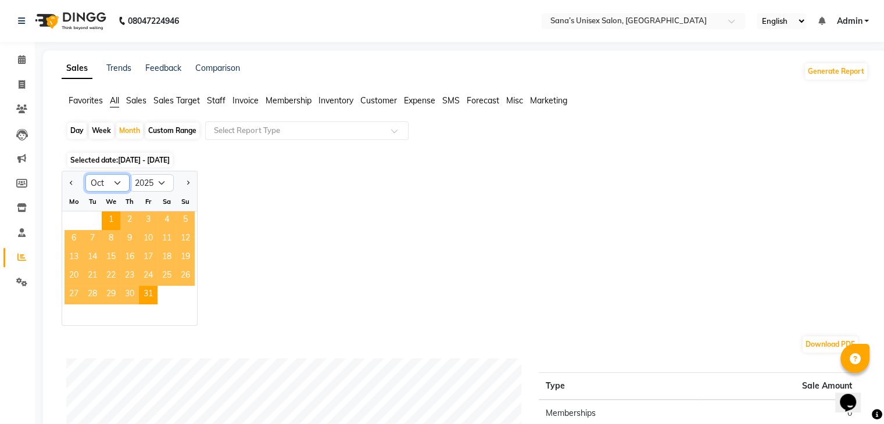
click at [112, 181] on select "Jan Feb Mar Apr May Jun [DATE] Aug Sep Oct Nov Dec" at bounding box center [107, 182] width 44 height 17
select select "8"
click at [85, 174] on select "Jan Feb Mar Apr May Jun [DATE] Aug Sep Oct Nov Dec" at bounding box center [107, 182] width 44 height 17
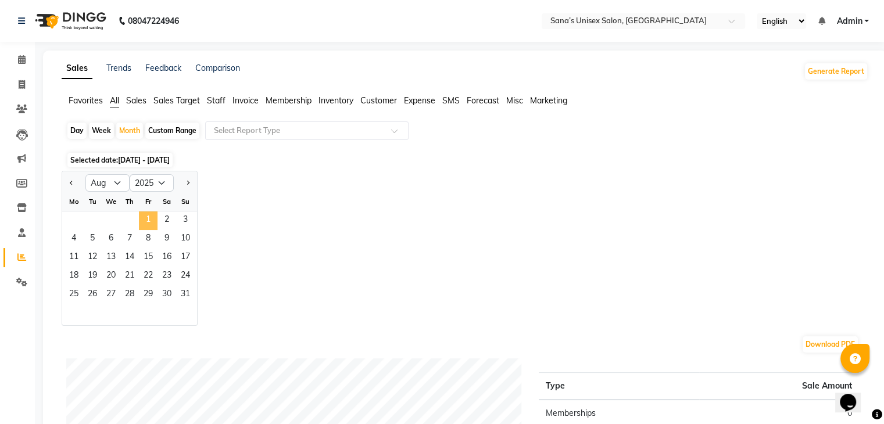
click at [154, 225] on span "1" at bounding box center [148, 221] width 19 height 19
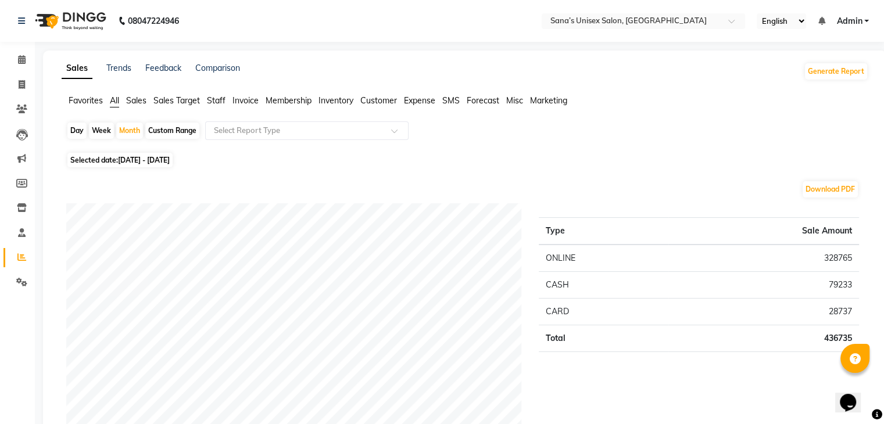
click at [223, 103] on span "Staff" at bounding box center [216, 100] width 19 height 10
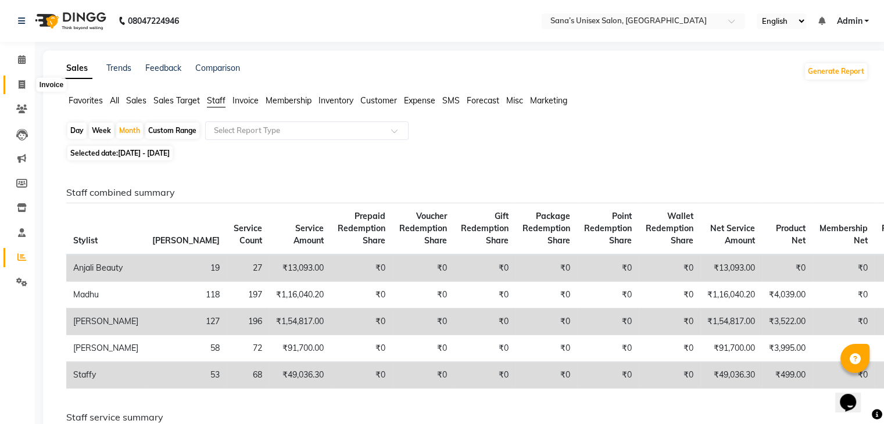
click at [20, 82] on icon at bounding box center [22, 84] width 6 height 9
select select "6091"
select select "service"
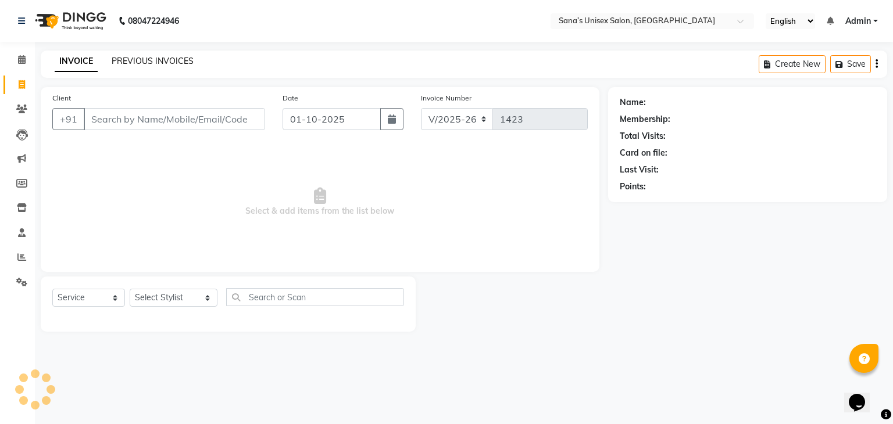
click at [116, 59] on link "PREVIOUS INVOICES" at bounding box center [153, 61] width 82 height 10
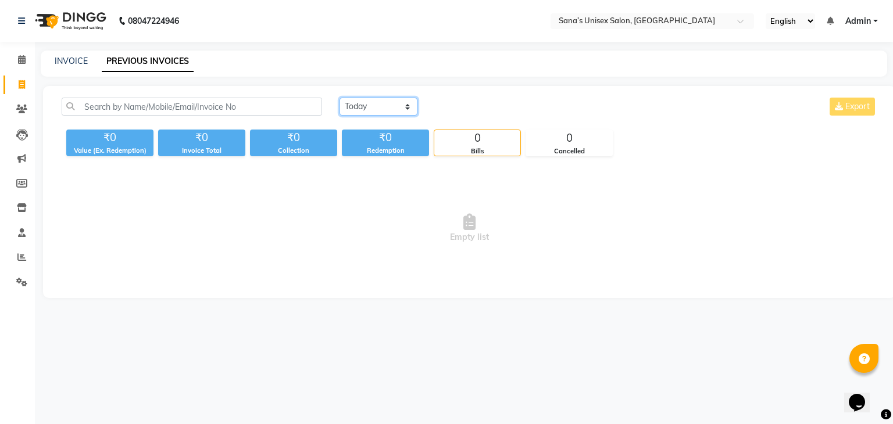
click at [363, 106] on select "[DATE] [DATE] Custom Range" at bounding box center [378, 107] width 78 height 18
click at [363, 102] on select "[DATE] [DATE] Custom Range" at bounding box center [378, 107] width 78 height 18
select select "range"
click at [339, 98] on select "[DATE] [DATE] Custom Range" at bounding box center [378, 107] width 78 height 18
click at [443, 110] on input "01-10-2025" at bounding box center [472, 107] width 81 height 16
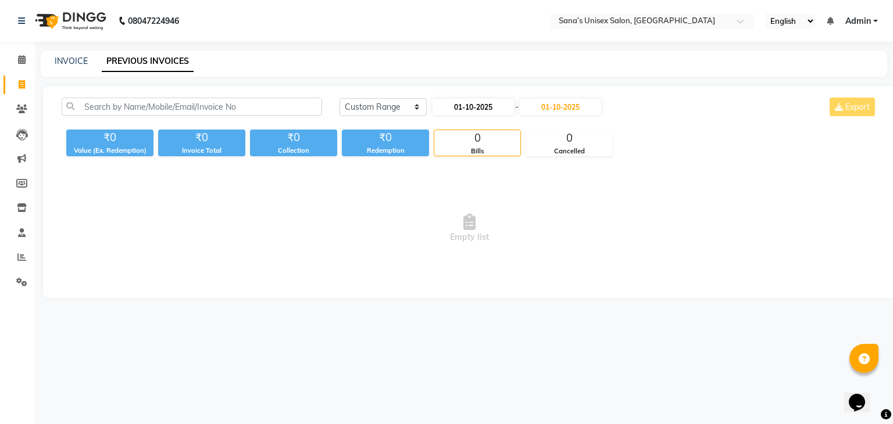
select select "10"
select select "2025"
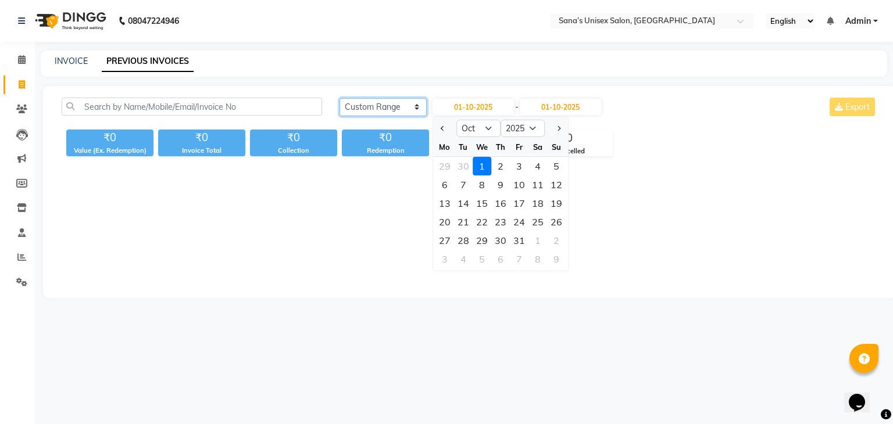
click at [406, 108] on select "[DATE] [DATE] Custom Range" at bounding box center [382, 107] width 87 height 18
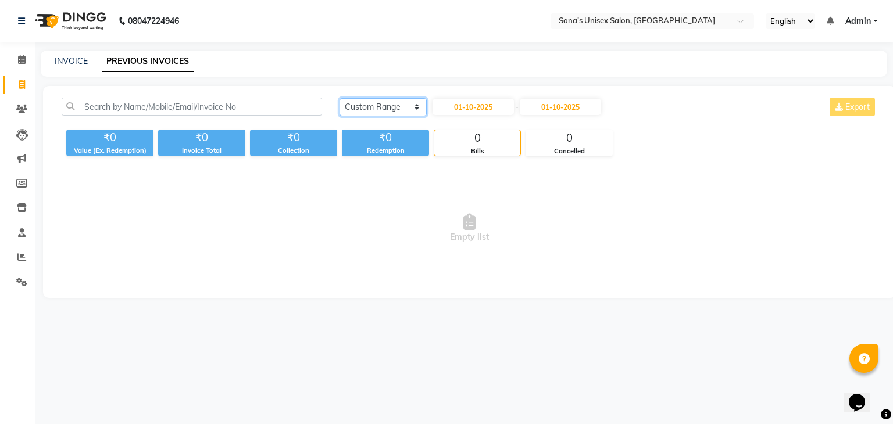
click at [377, 113] on select "[DATE] [DATE] Custom Range" at bounding box center [382, 107] width 87 height 18
select select "[DATE]"
click at [339, 98] on select "[DATE] [DATE] Custom Range" at bounding box center [382, 107] width 87 height 18
click at [84, 60] on link "INVOICE" at bounding box center [71, 61] width 33 height 10
select select "6091"
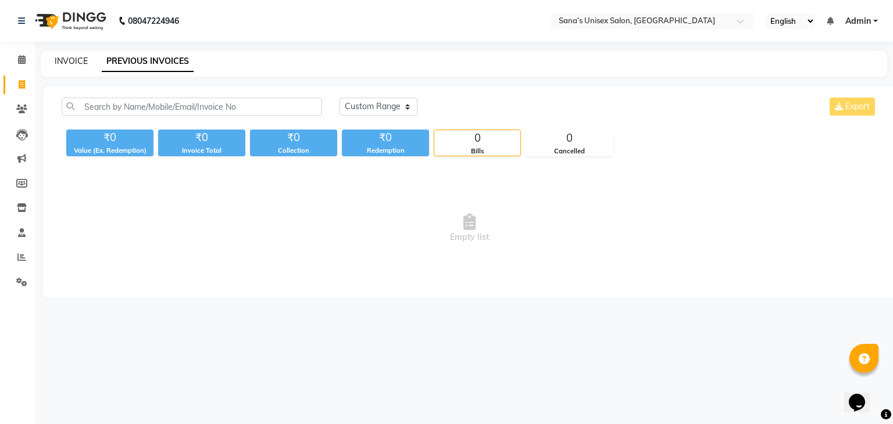
select select "service"
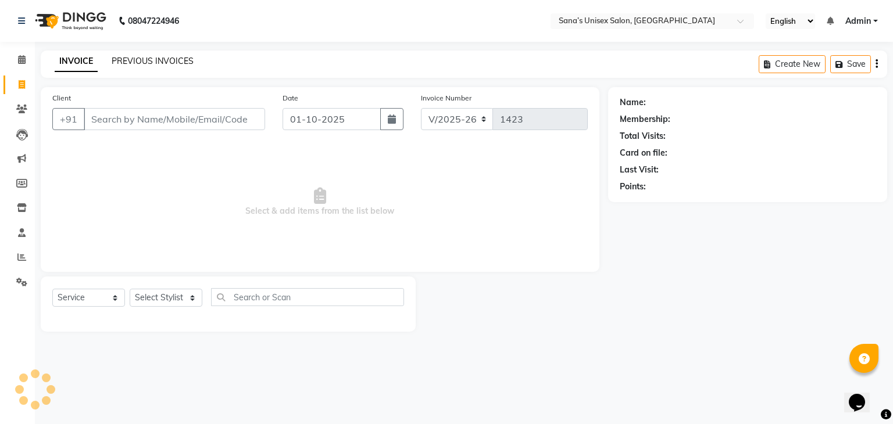
click at [133, 62] on link "PREVIOUS INVOICES" at bounding box center [153, 61] width 82 height 10
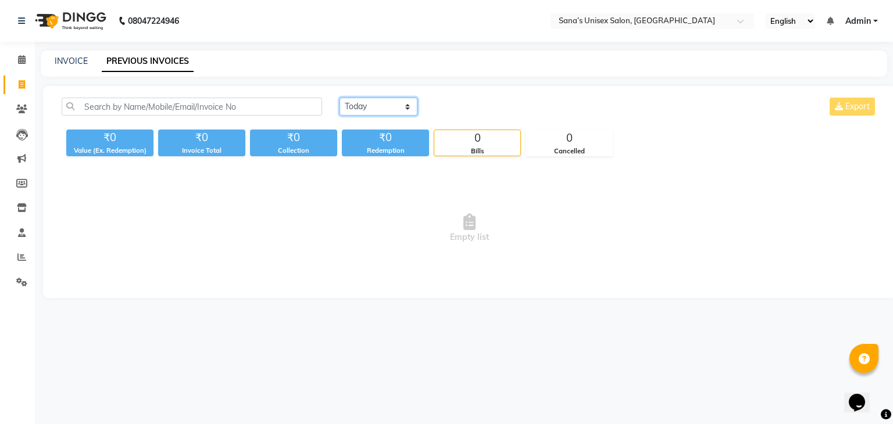
click at [363, 108] on select "[DATE] [DATE] Custom Range" at bounding box center [378, 107] width 78 height 18
click at [356, 108] on select "[DATE] [DATE] Custom Range" at bounding box center [378, 107] width 78 height 18
click at [339, 98] on select "[DATE] [DATE] Custom Range" at bounding box center [378, 107] width 78 height 18
click at [356, 115] on select "[DATE] [DATE] Custom Range" at bounding box center [382, 107] width 87 height 18
select select "[DATE]"
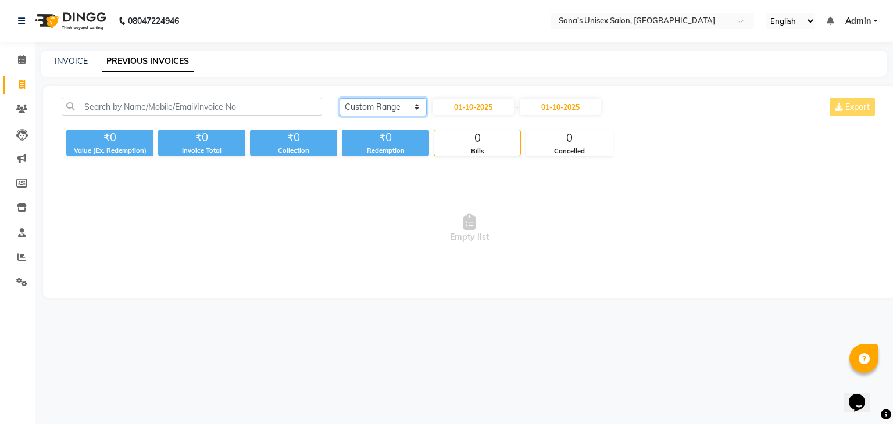
click at [339, 98] on select "[DATE] [DATE] Custom Range" at bounding box center [382, 107] width 87 height 18
click at [60, 65] on link "INVOICE" at bounding box center [71, 61] width 33 height 10
select select "service"
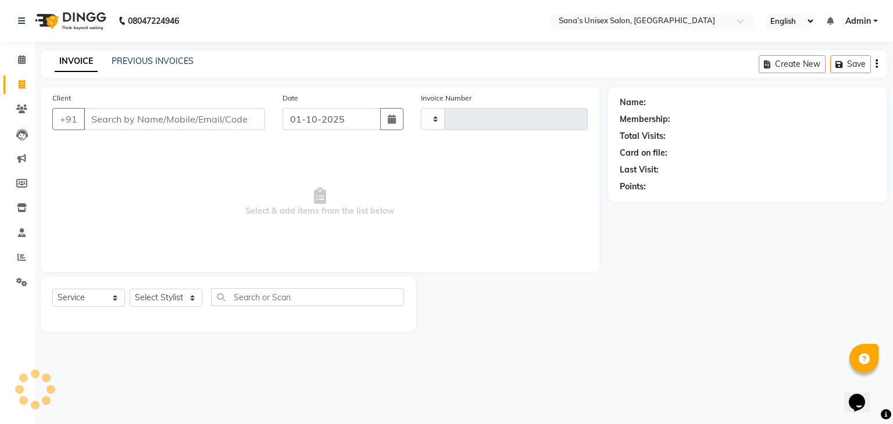
type input "1423"
select select "6091"
click at [131, 63] on link "PREVIOUS INVOICES" at bounding box center [153, 61] width 82 height 10
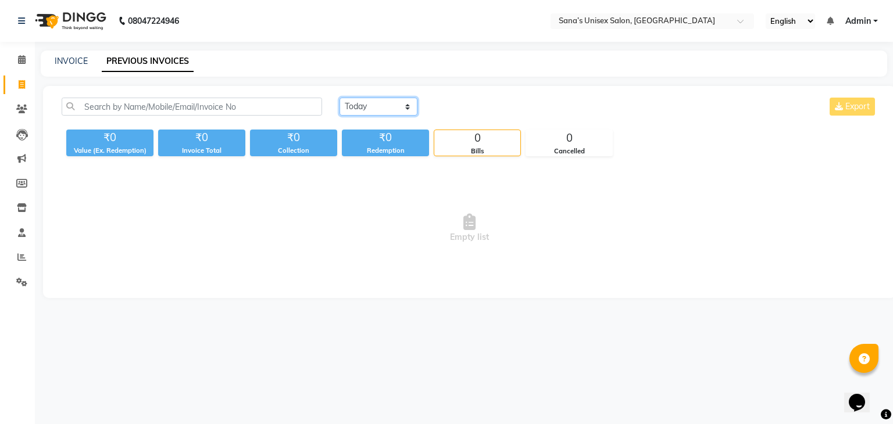
click at [363, 112] on select "[DATE] [DATE] Custom Range" at bounding box center [378, 107] width 78 height 18
click at [339, 98] on select "[DATE] [DATE] Custom Range" at bounding box center [378, 107] width 78 height 18
click at [413, 110] on select "[DATE] [DATE] Custom Range" at bounding box center [382, 107] width 87 height 18
select select "[DATE]"
click at [339, 98] on select "[DATE] [DATE] Custom Range" at bounding box center [382, 107] width 87 height 18
